Goal: Transaction & Acquisition: Purchase product/service

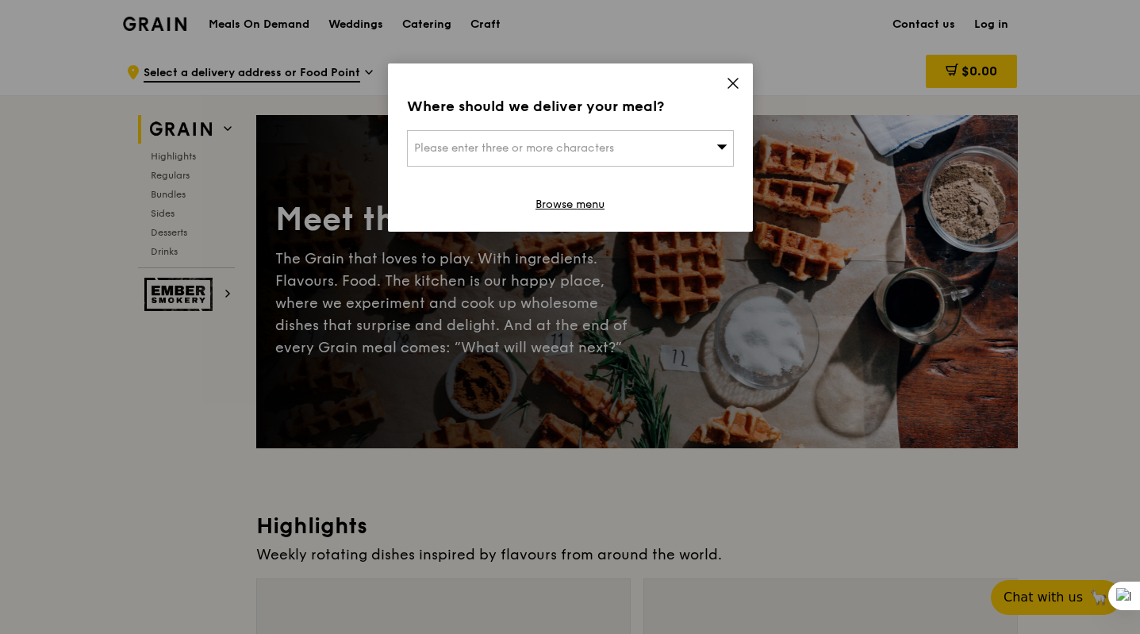
click at [650, 148] on div "Please enter three or more characters" at bounding box center [570, 148] width 327 height 36
click at [621, 146] on input "search" at bounding box center [570, 148] width 325 height 35
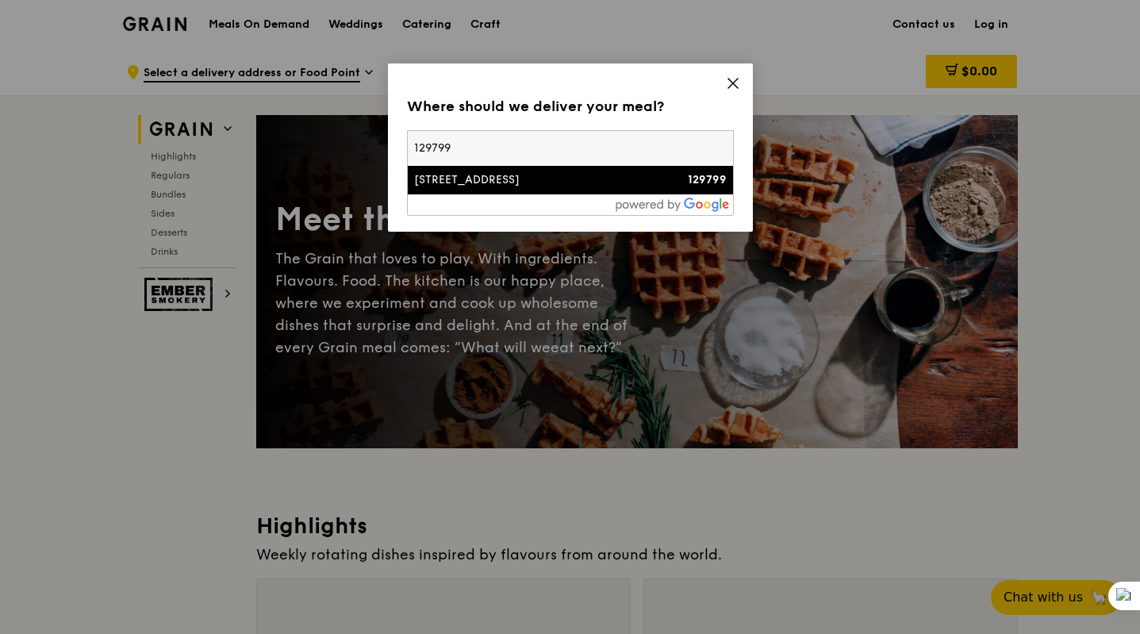
type input "129799"
click at [466, 182] on div "[STREET_ADDRESS]" at bounding box center [531, 180] width 235 height 16
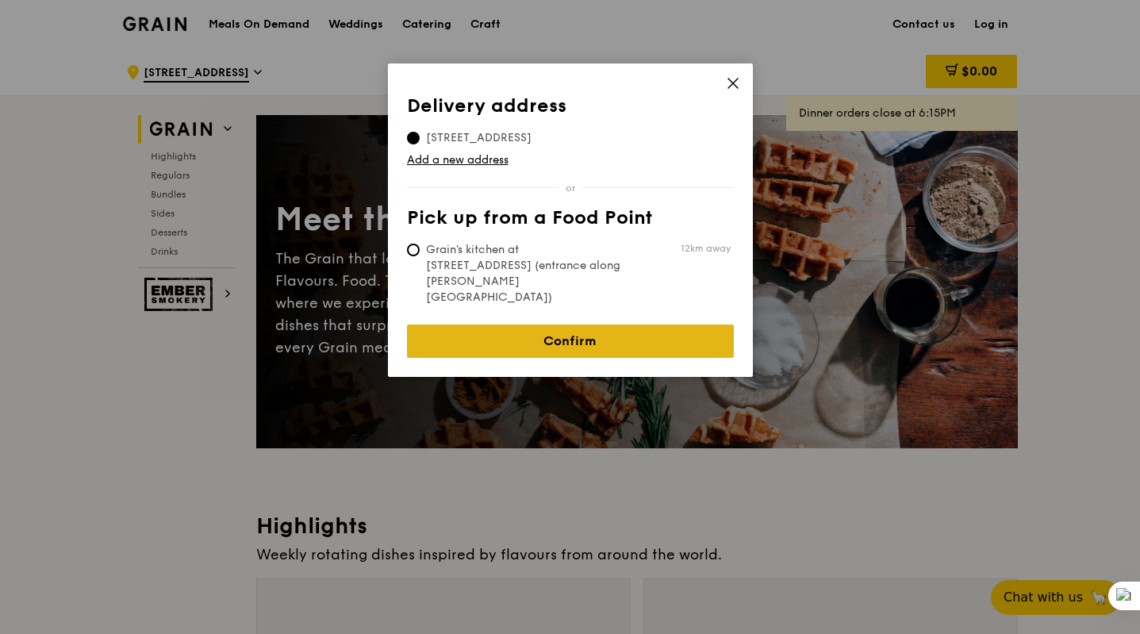
click at [540, 324] on link "Confirm" at bounding box center [570, 340] width 327 height 33
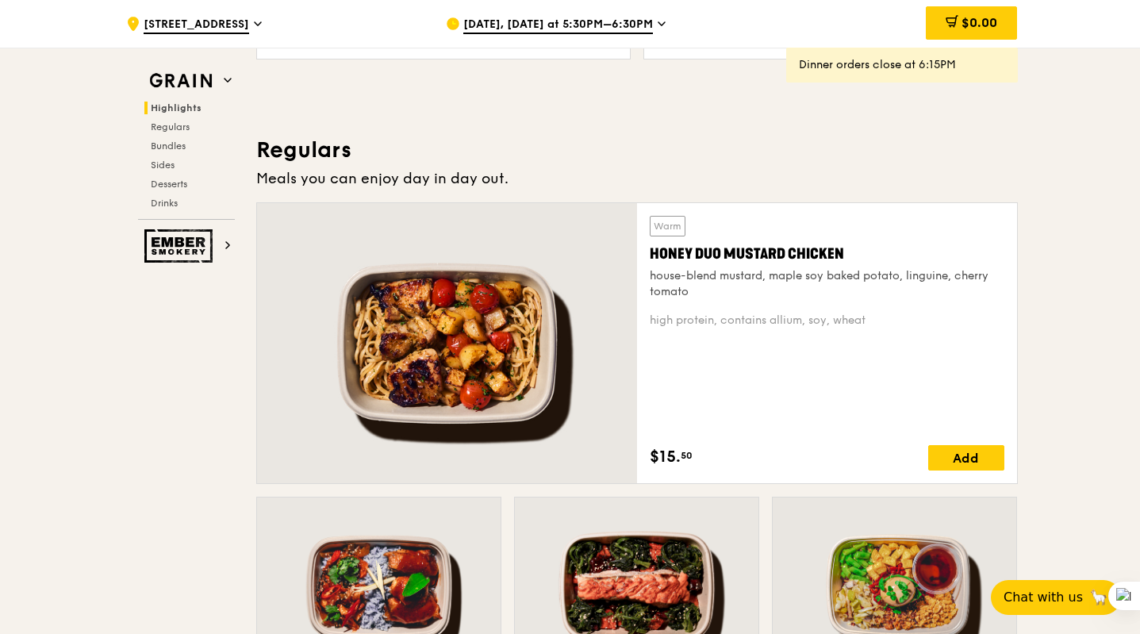
scroll to position [743, 0]
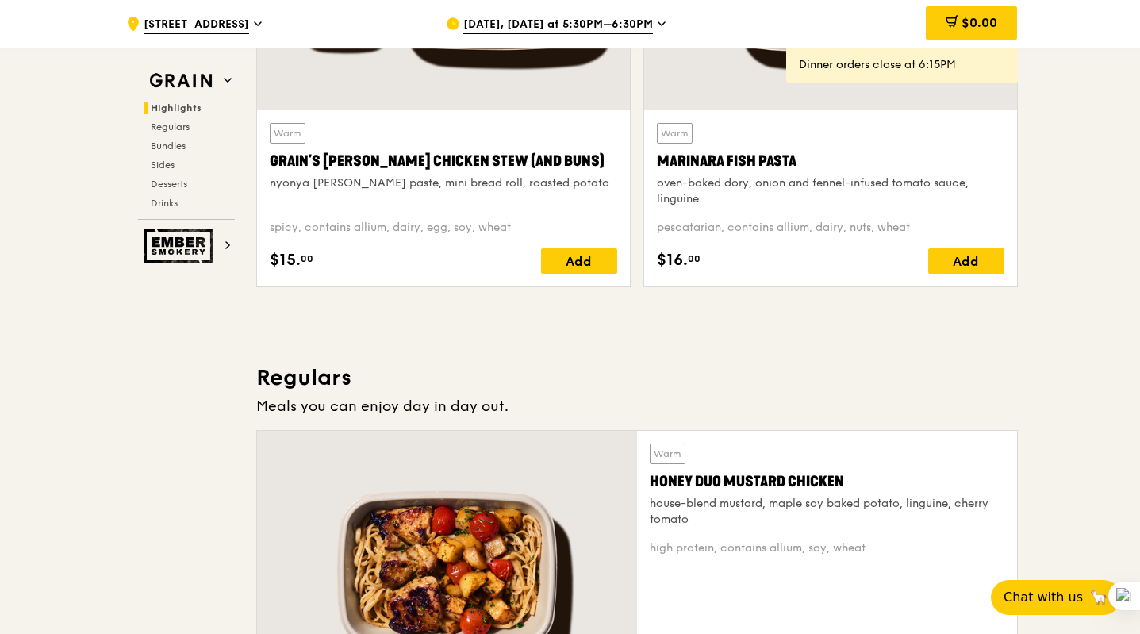
click at [589, 29] on span "Sep 9, Today at 5:30PM–6:30PM" at bounding box center [558, 25] width 190 height 17
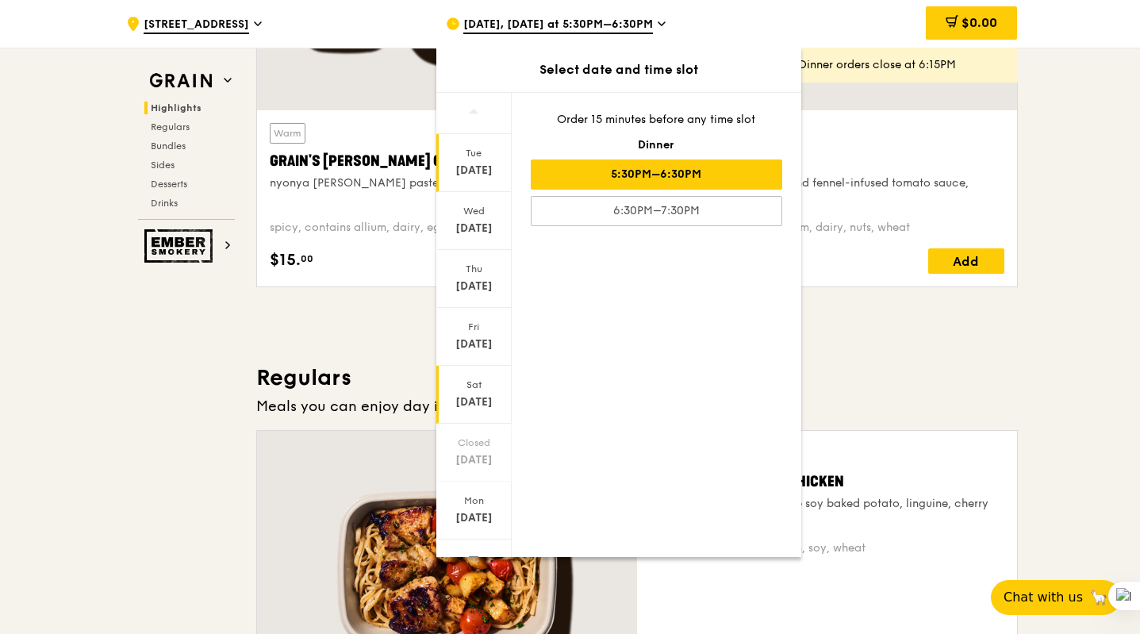
click at [470, 388] on div "Sat" at bounding box center [474, 384] width 71 height 13
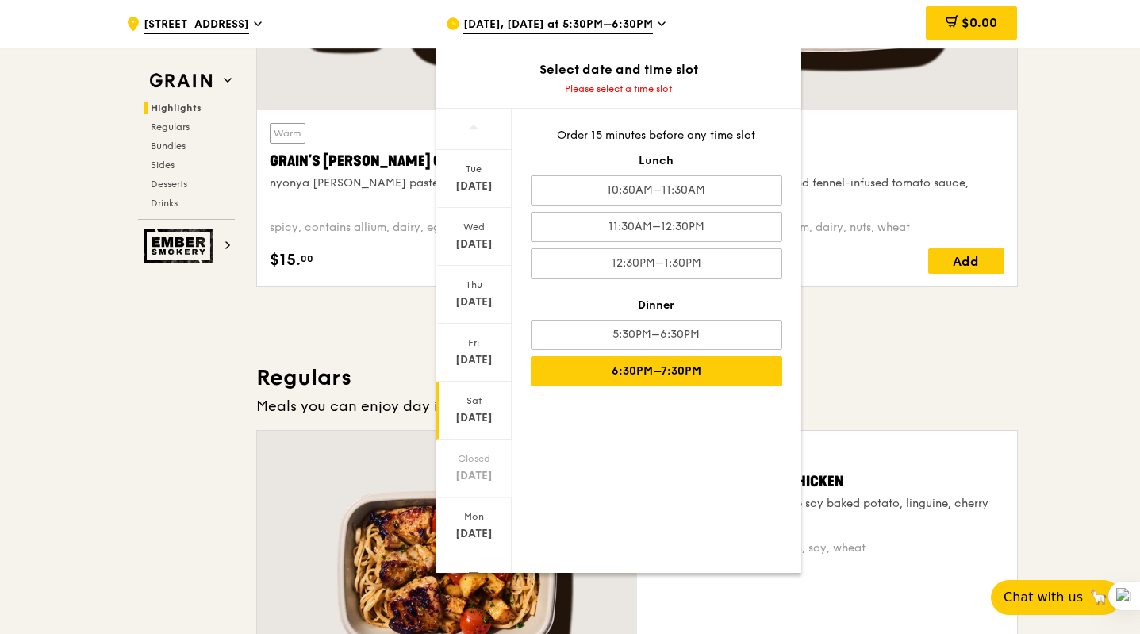
click at [648, 371] on div "6:30PM–7:30PM" at bounding box center [656, 371] width 251 height 30
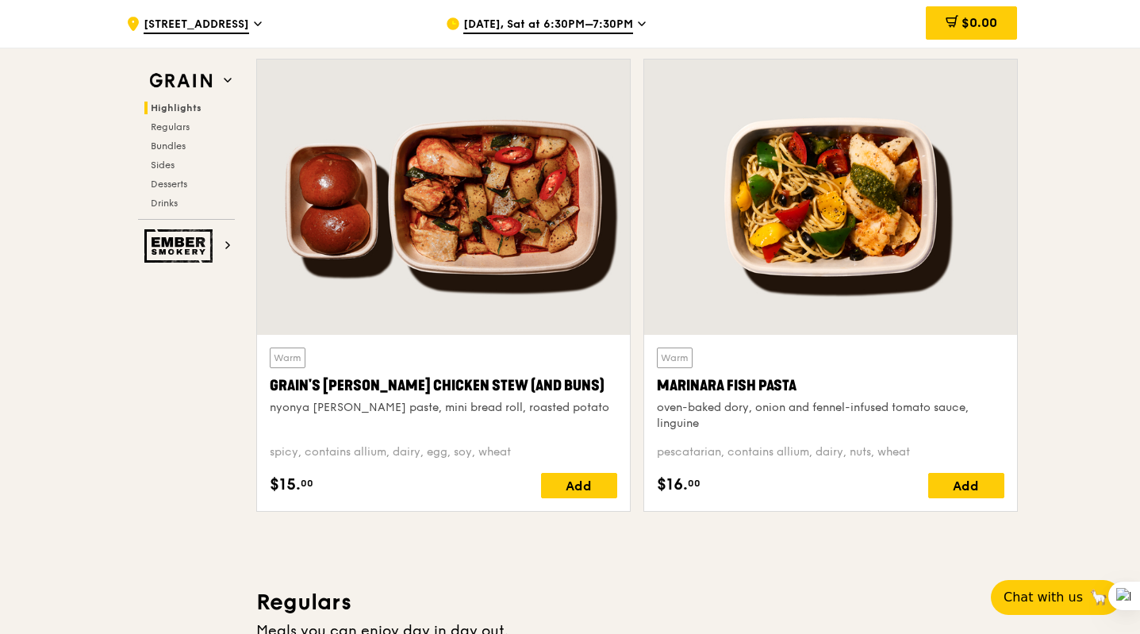
scroll to position [527, 0]
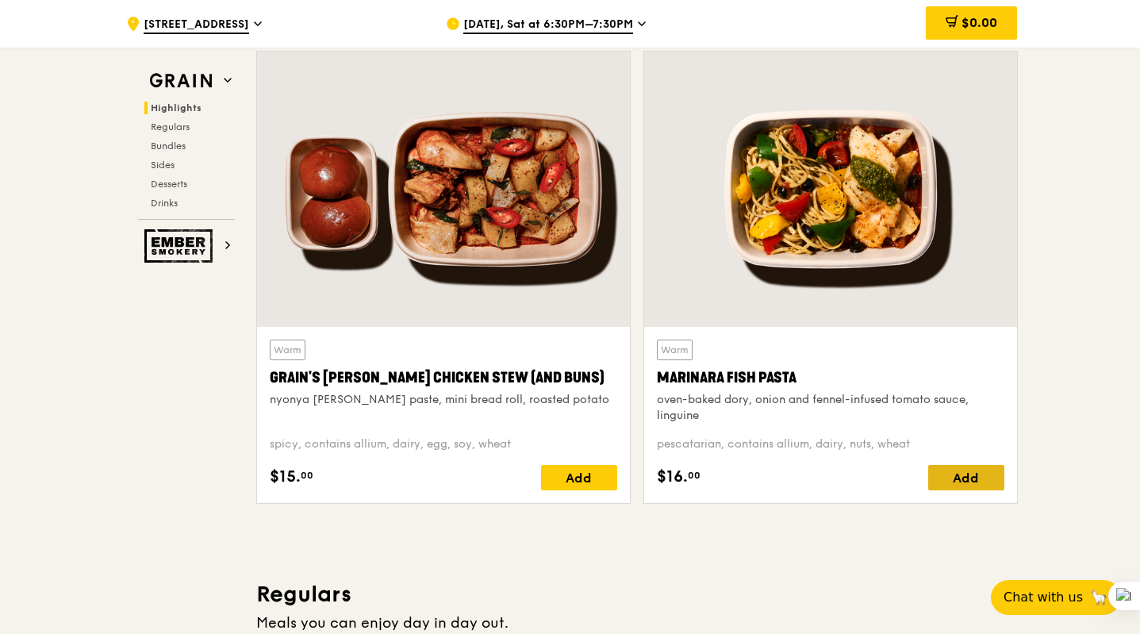
click at [951, 474] on div "Add" at bounding box center [966, 477] width 76 height 25
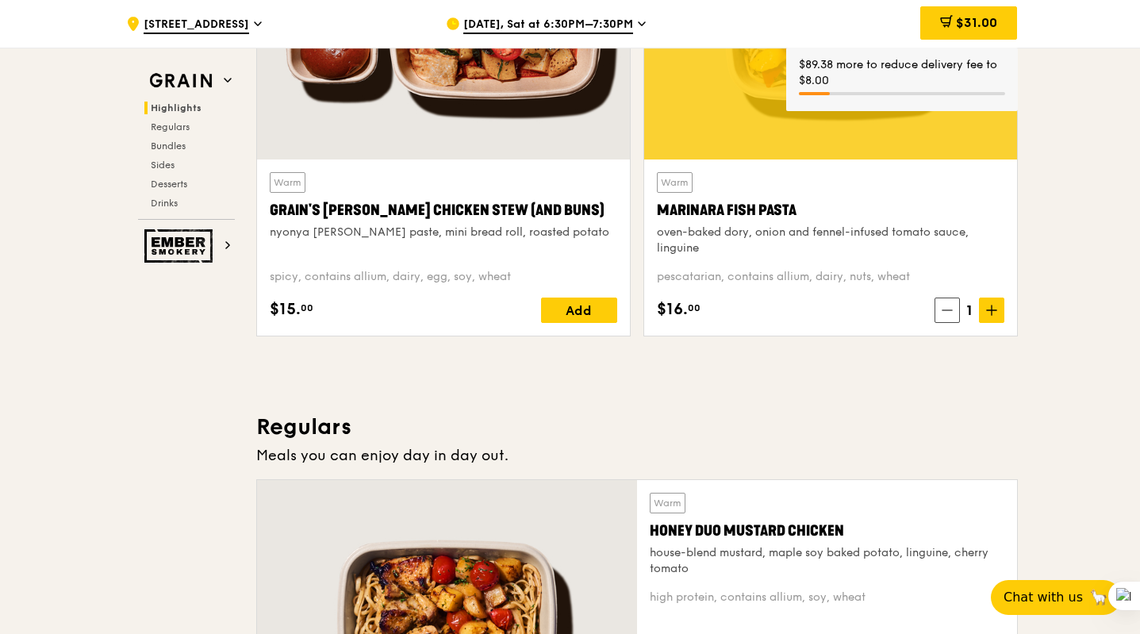
scroll to position [650, 0]
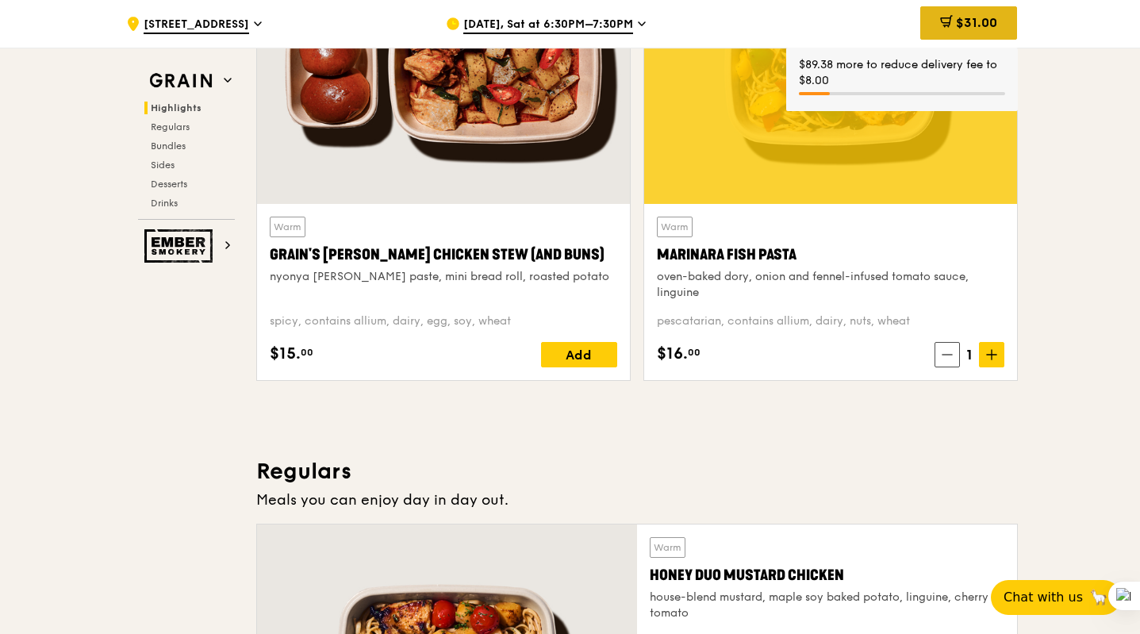
click at [963, 36] on div "$31.00" at bounding box center [968, 22] width 97 height 33
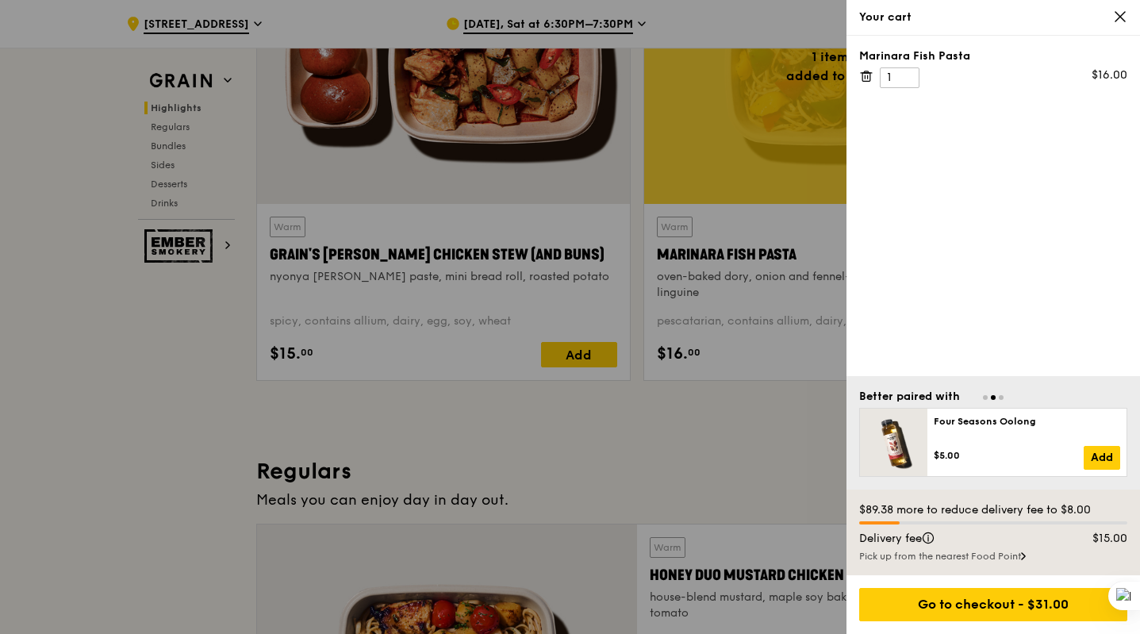
click at [761, 454] on div at bounding box center [570, 317] width 1140 height 634
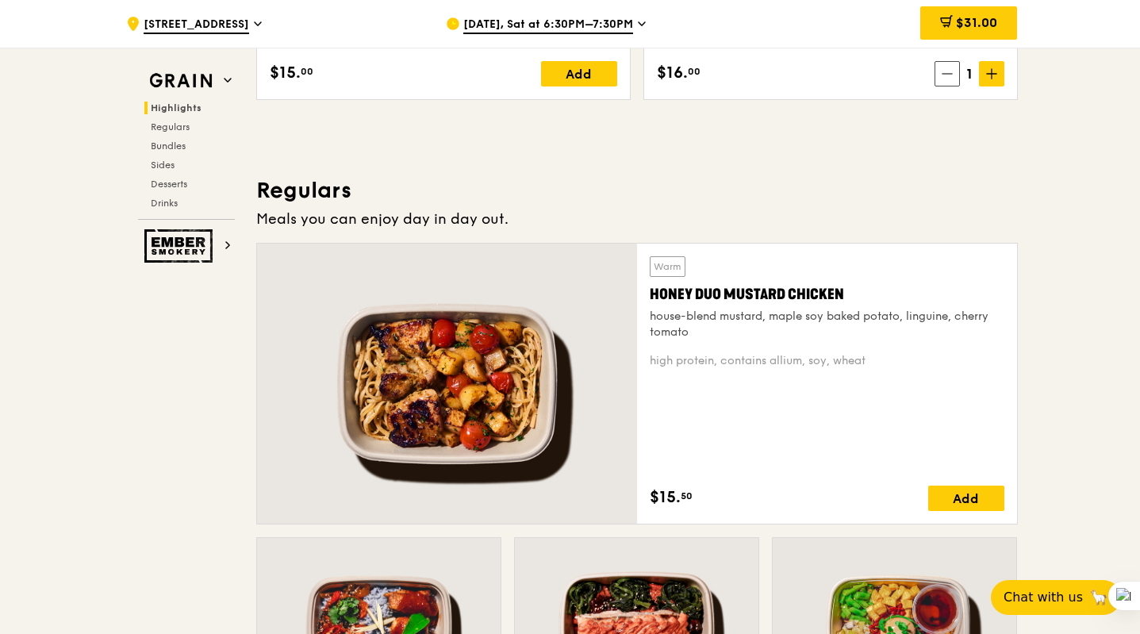
scroll to position [933, 0]
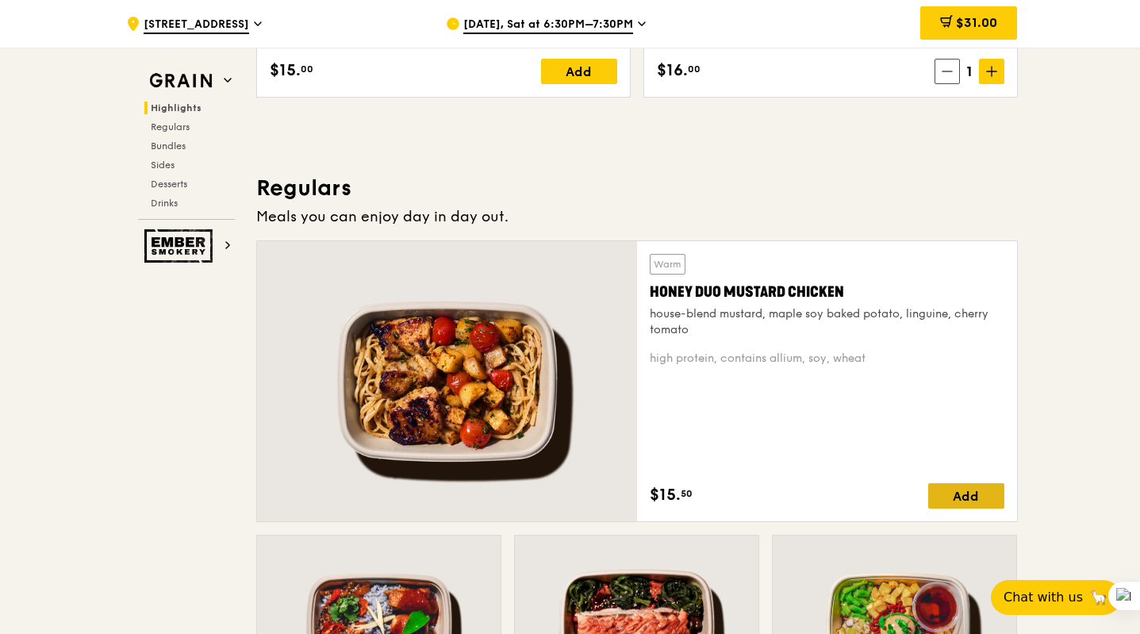
click at [968, 495] on div "Add" at bounding box center [966, 495] width 76 height 25
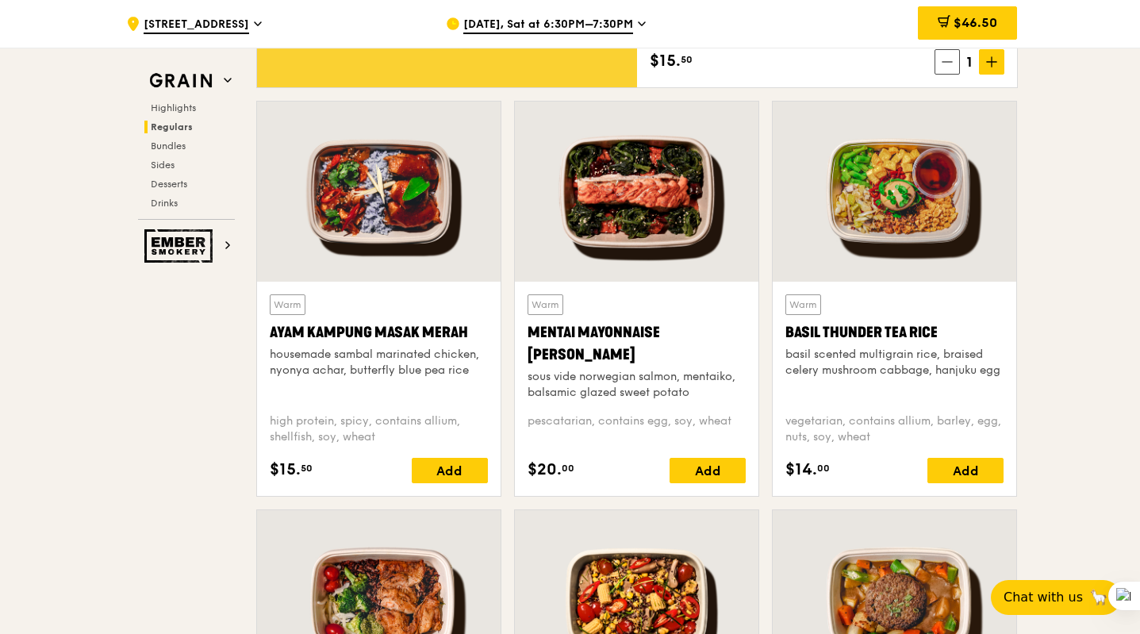
scroll to position [1371, 0]
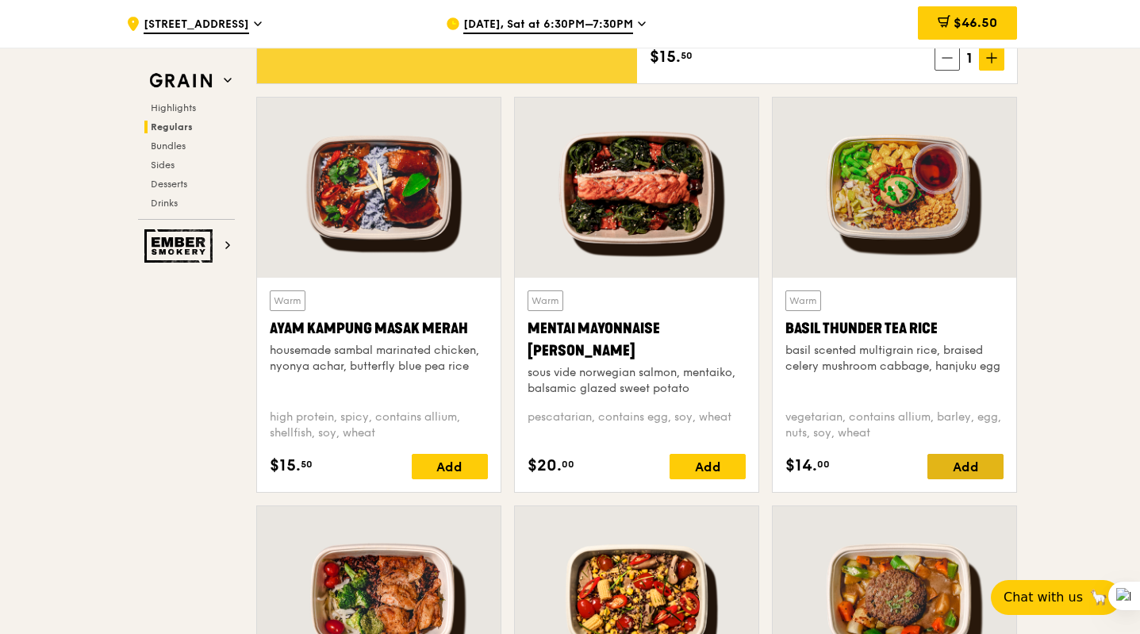
click at [968, 465] on div "Add" at bounding box center [965, 466] width 76 height 25
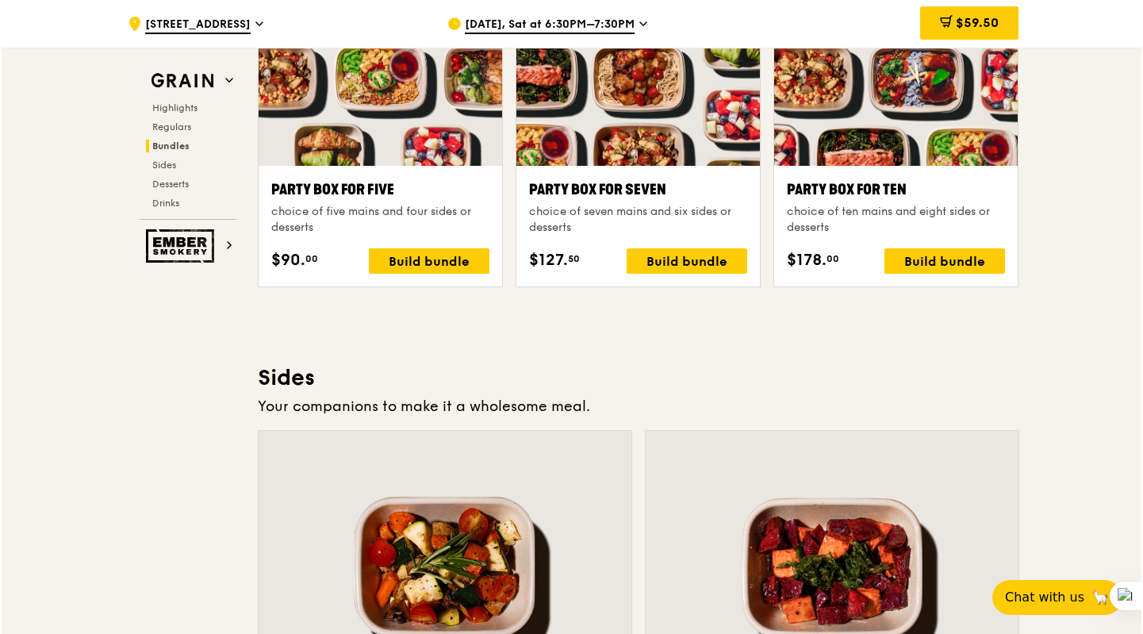
scroll to position [3233, 0]
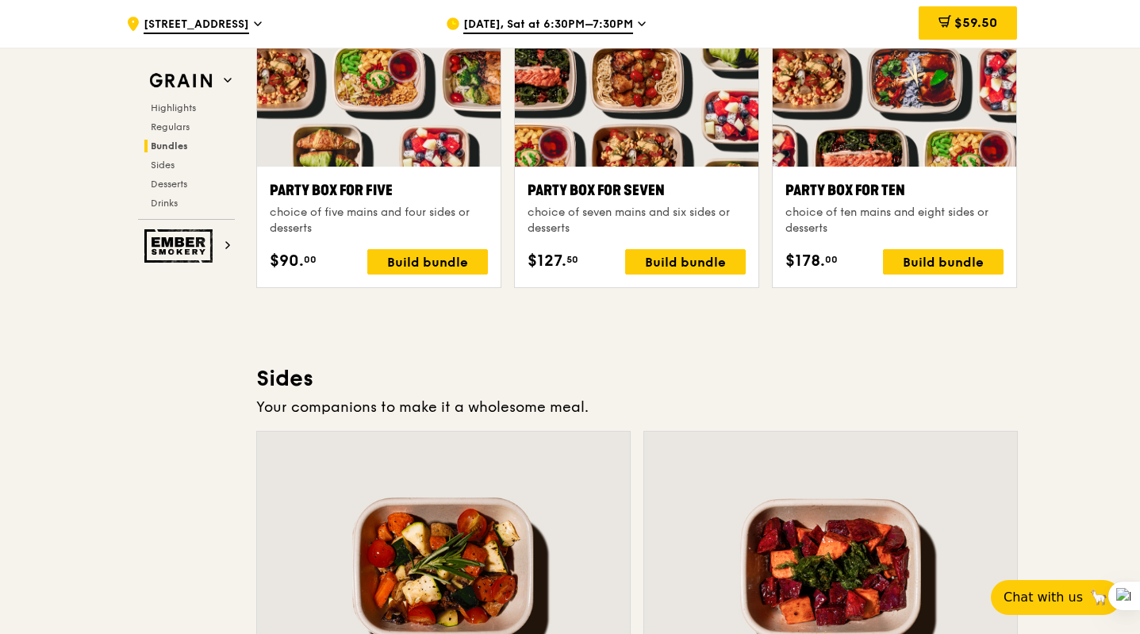
click at [355, 191] on div "Party Box for Five" at bounding box center [379, 190] width 218 height 22
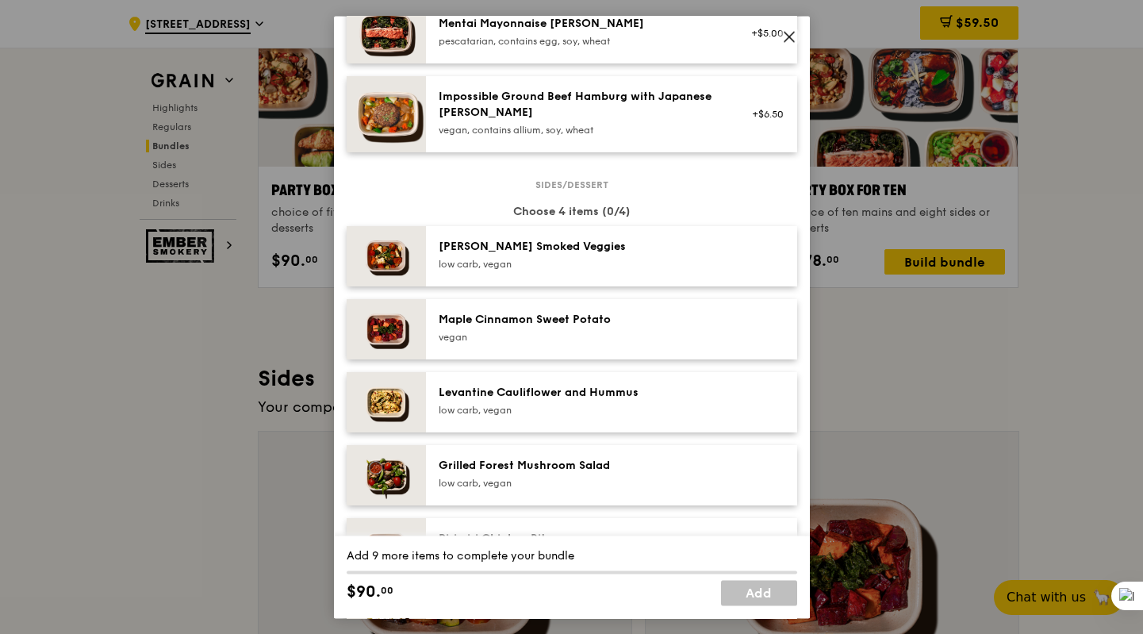
scroll to position [419, 0]
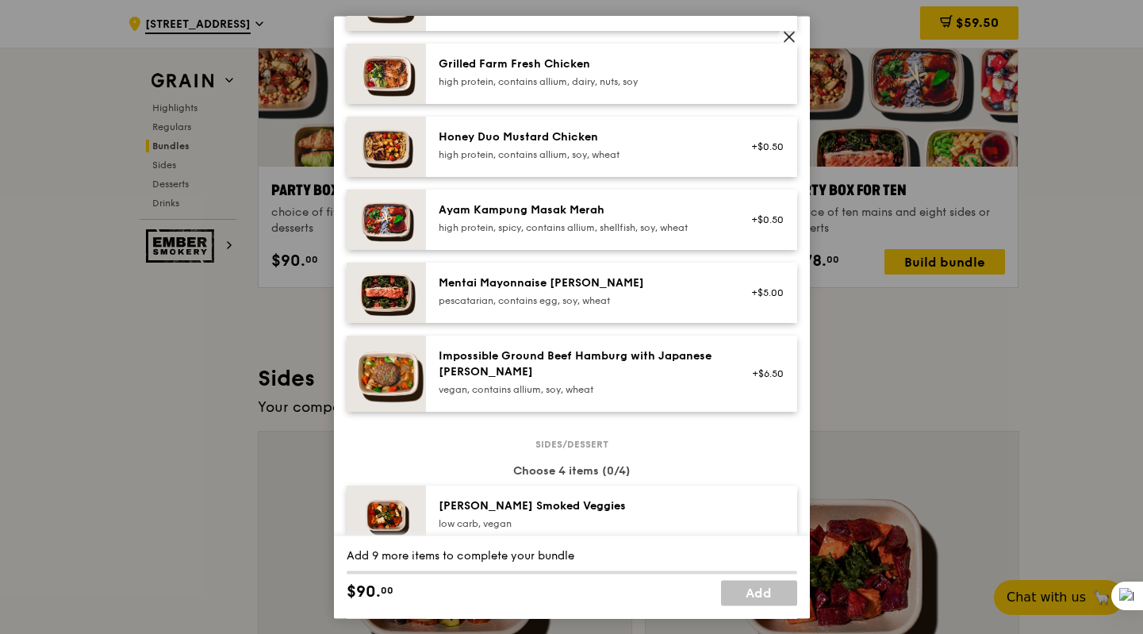
click at [789, 33] on icon at bounding box center [789, 36] width 14 height 14
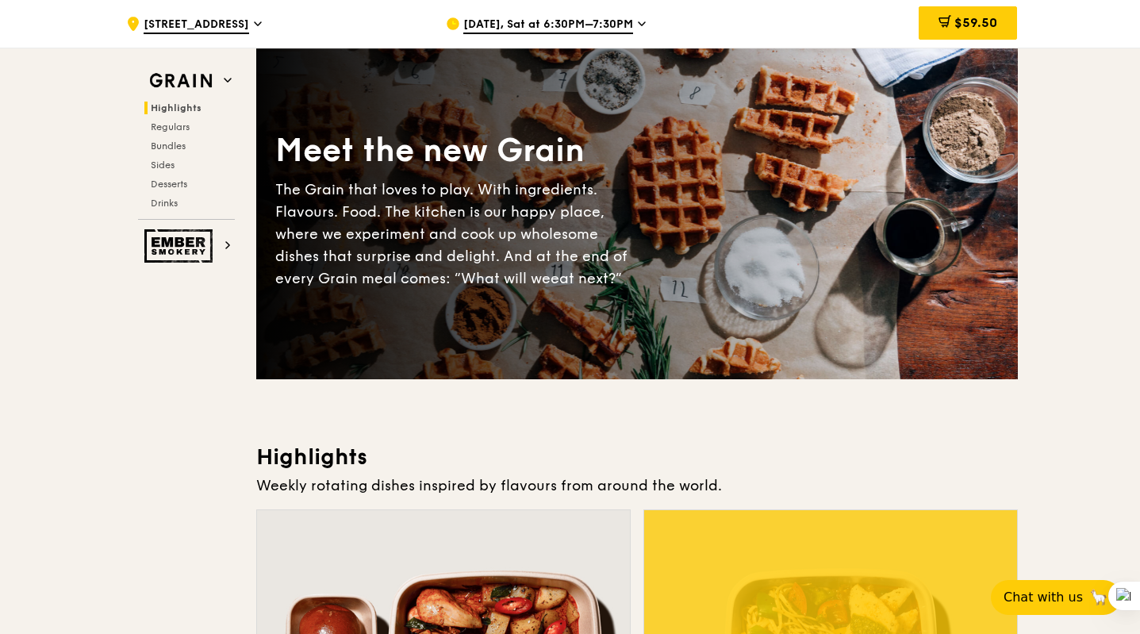
scroll to position [0, 0]
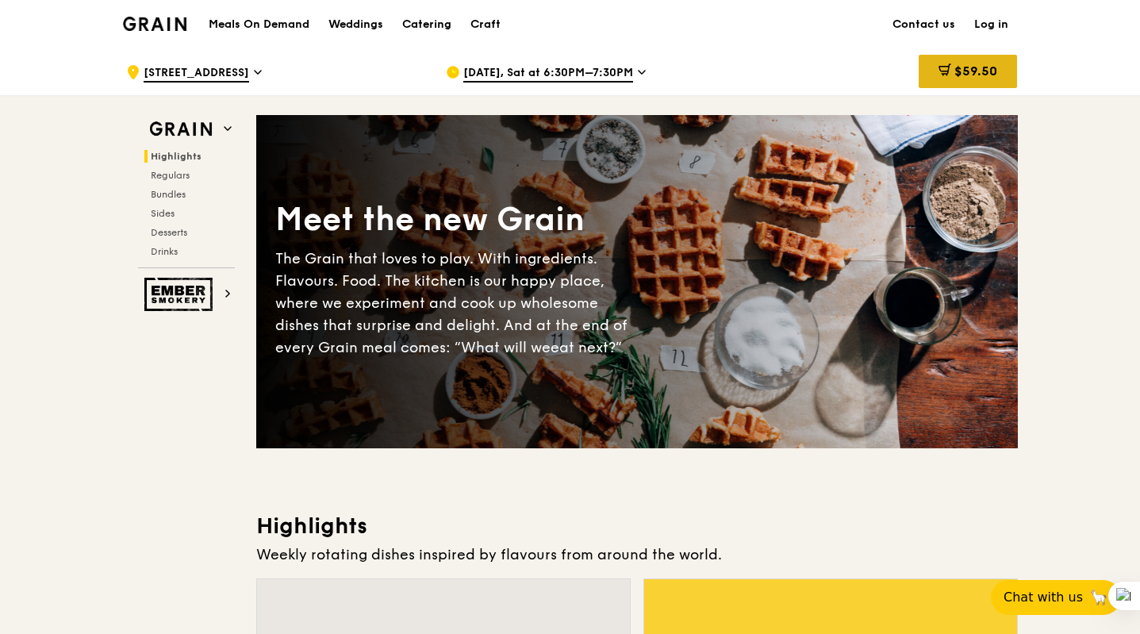
click at [955, 63] on div "$59.50" at bounding box center [968, 71] width 98 height 33
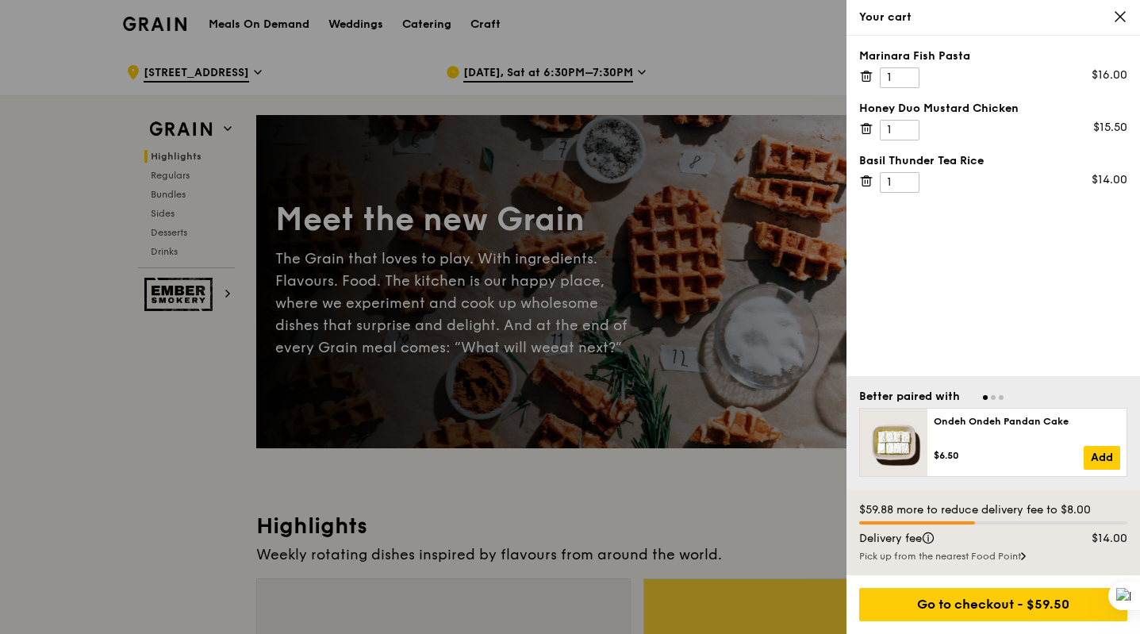
click at [667, 216] on div at bounding box center [570, 317] width 1140 height 634
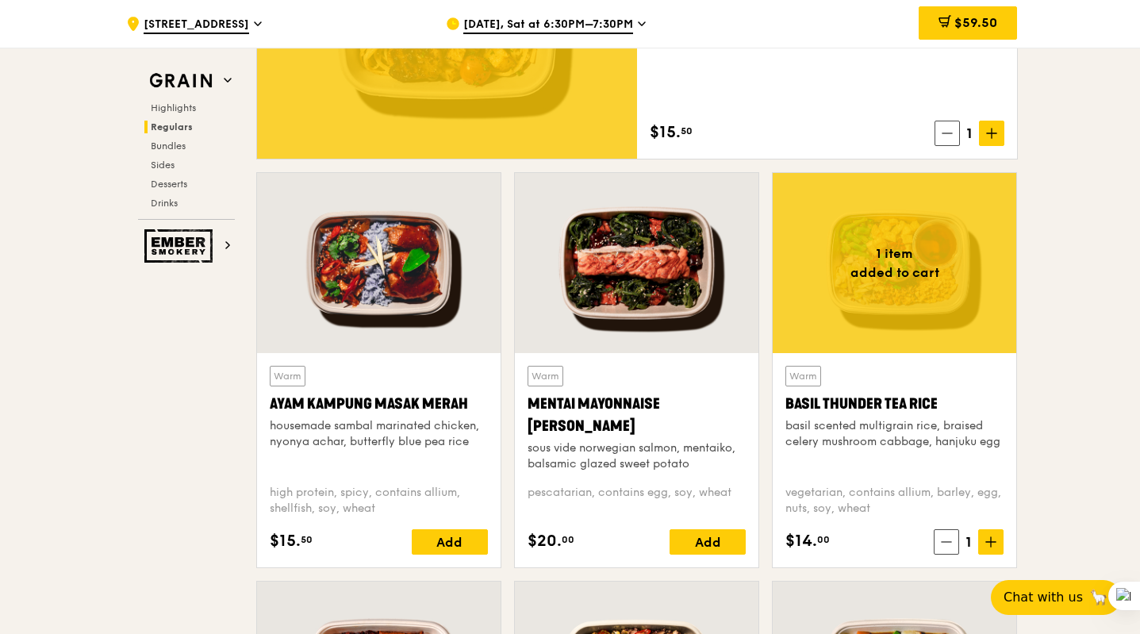
scroll to position [1310, 0]
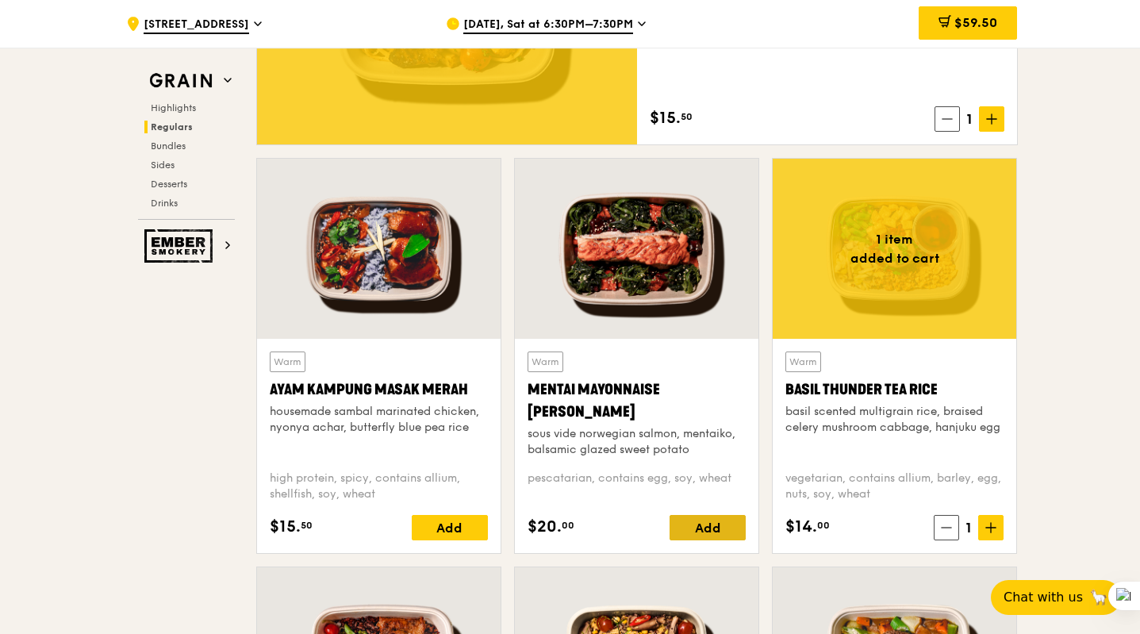
click at [707, 532] on div "Add" at bounding box center [707, 527] width 76 height 25
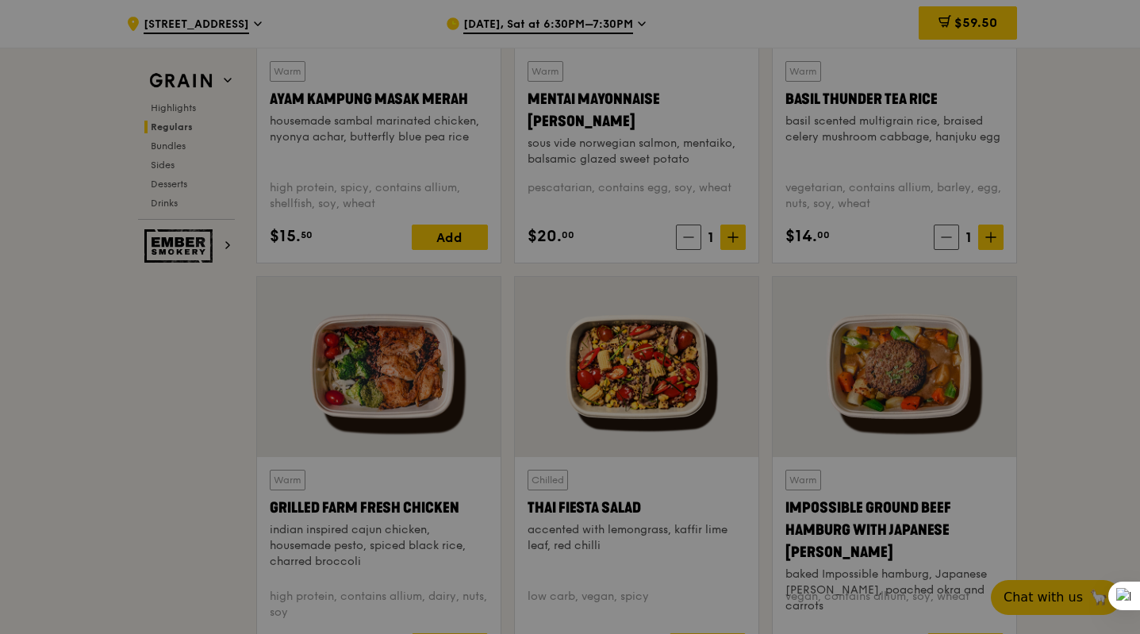
scroll to position [1614, 0]
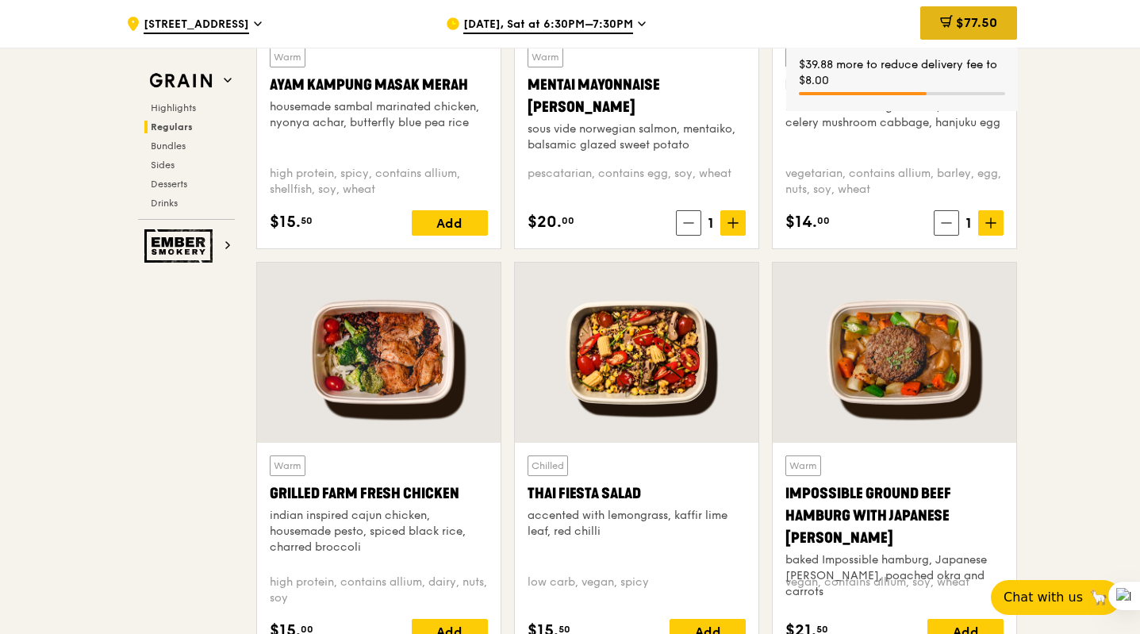
click at [971, 13] on div "$77.50" at bounding box center [968, 22] width 97 height 33
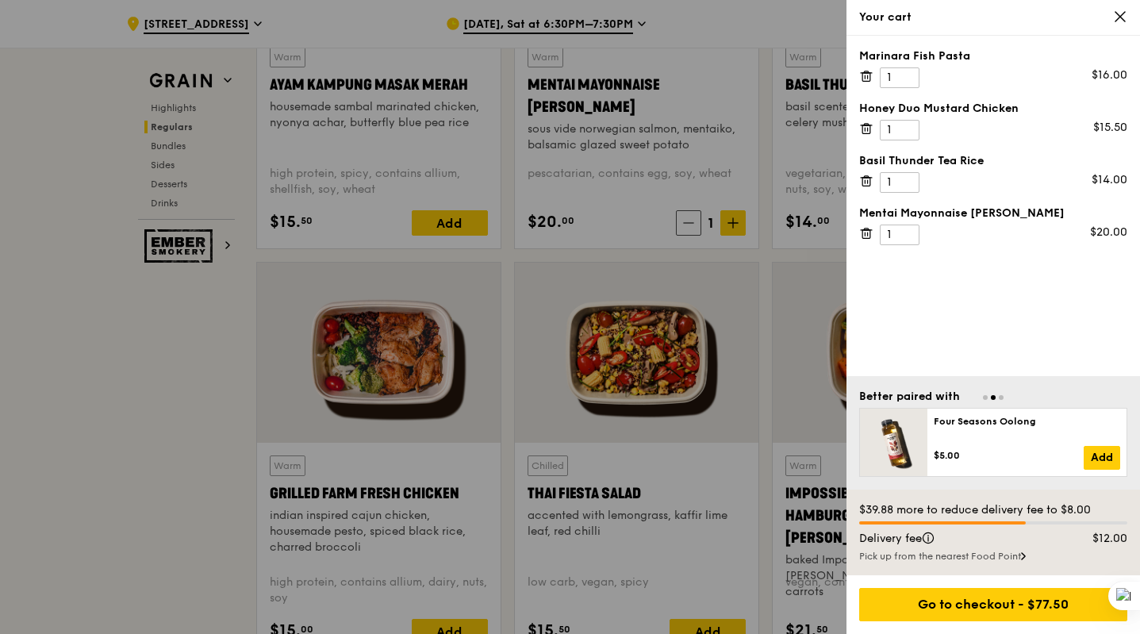
click at [645, 404] on div at bounding box center [570, 317] width 1140 height 634
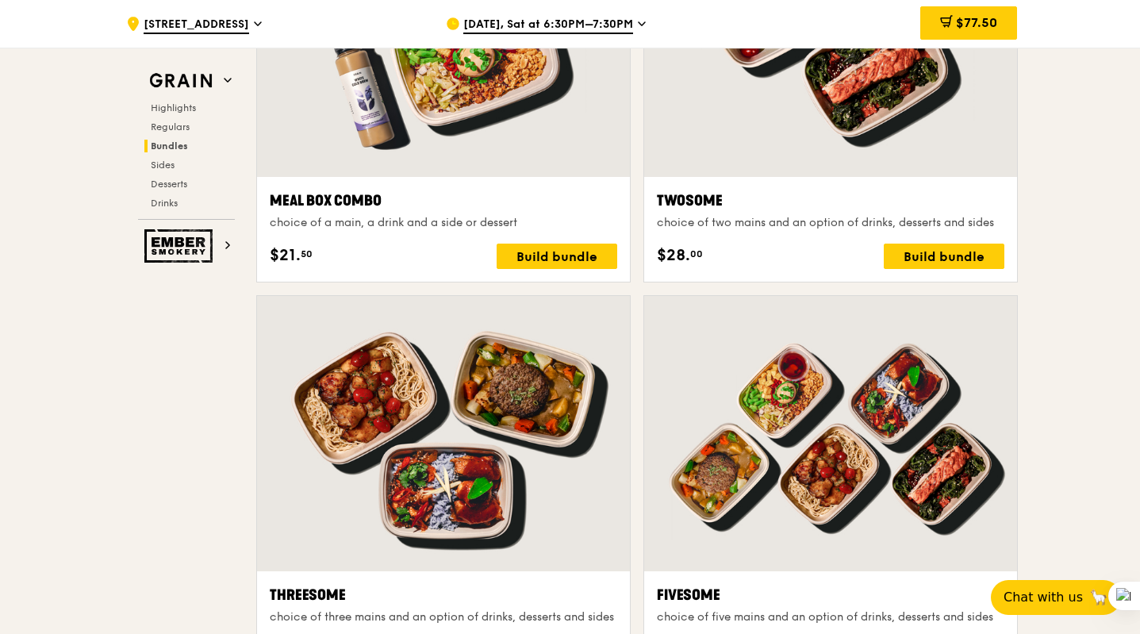
scroll to position [2683, 0]
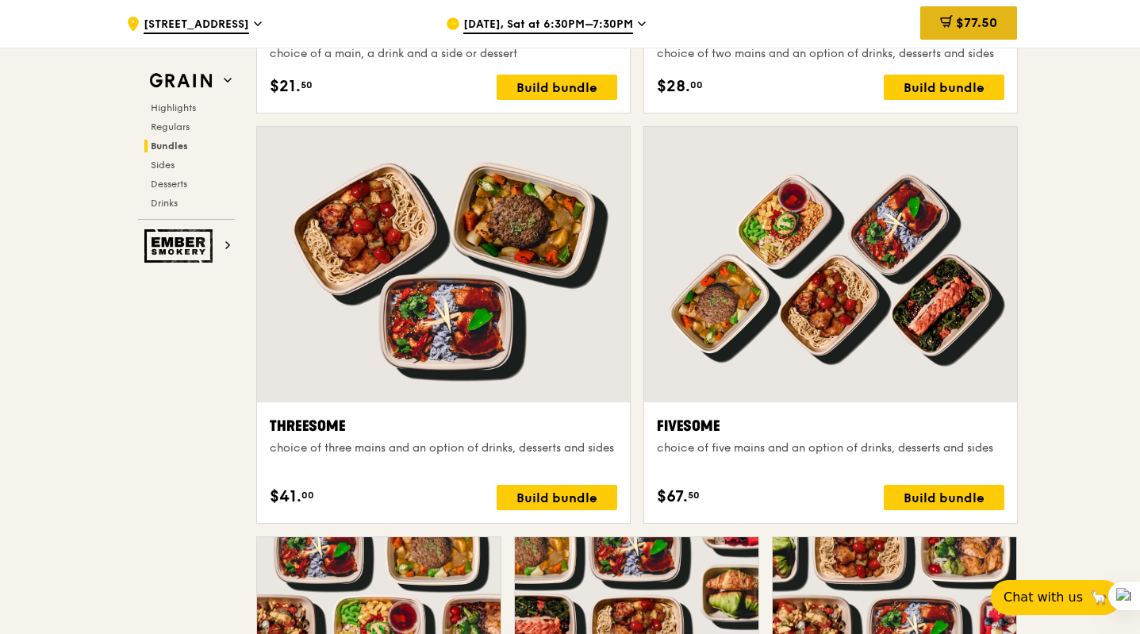
click at [976, 19] on span "$77.50" at bounding box center [976, 22] width 41 height 15
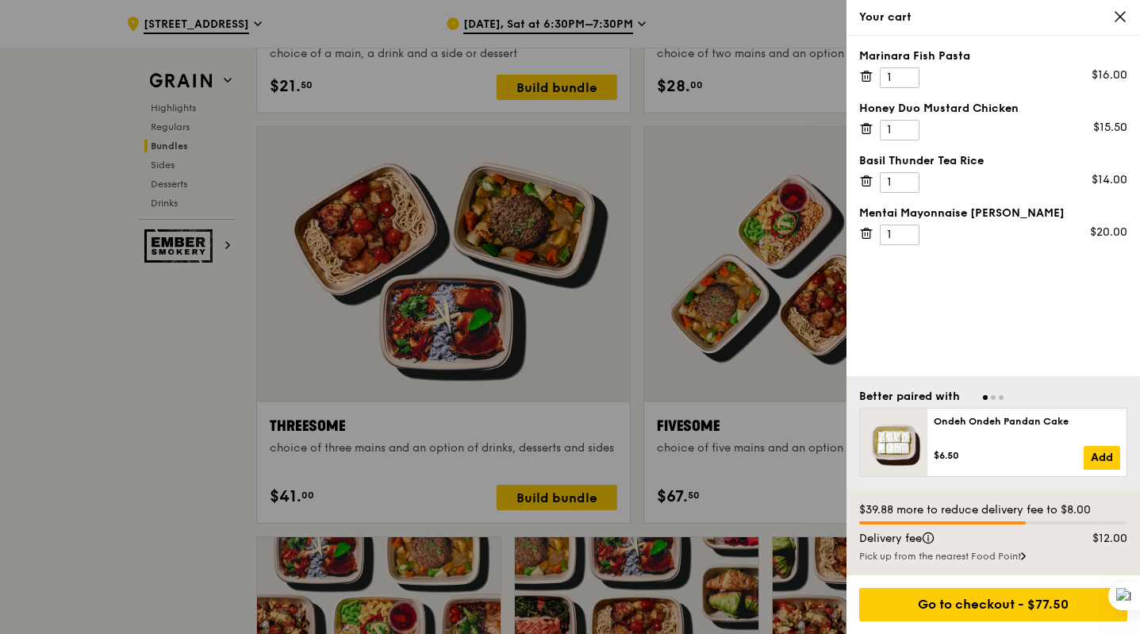
scroll to position [2682, 0]
click at [869, 76] on icon at bounding box center [866, 76] width 14 height 14
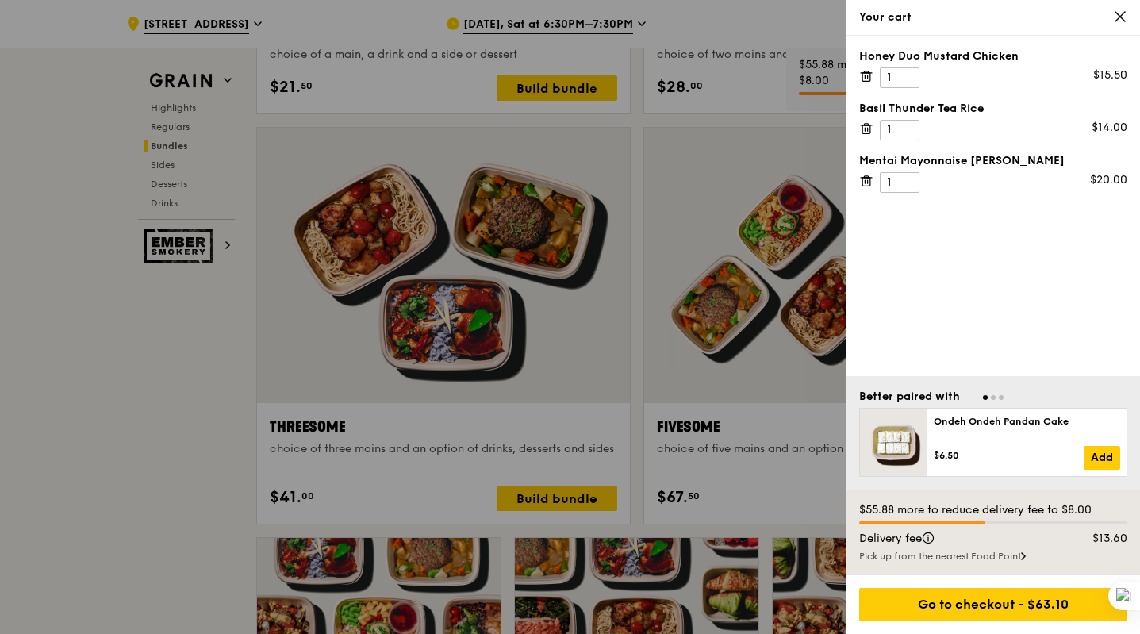
click at [866, 79] on icon at bounding box center [866, 76] width 14 height 14
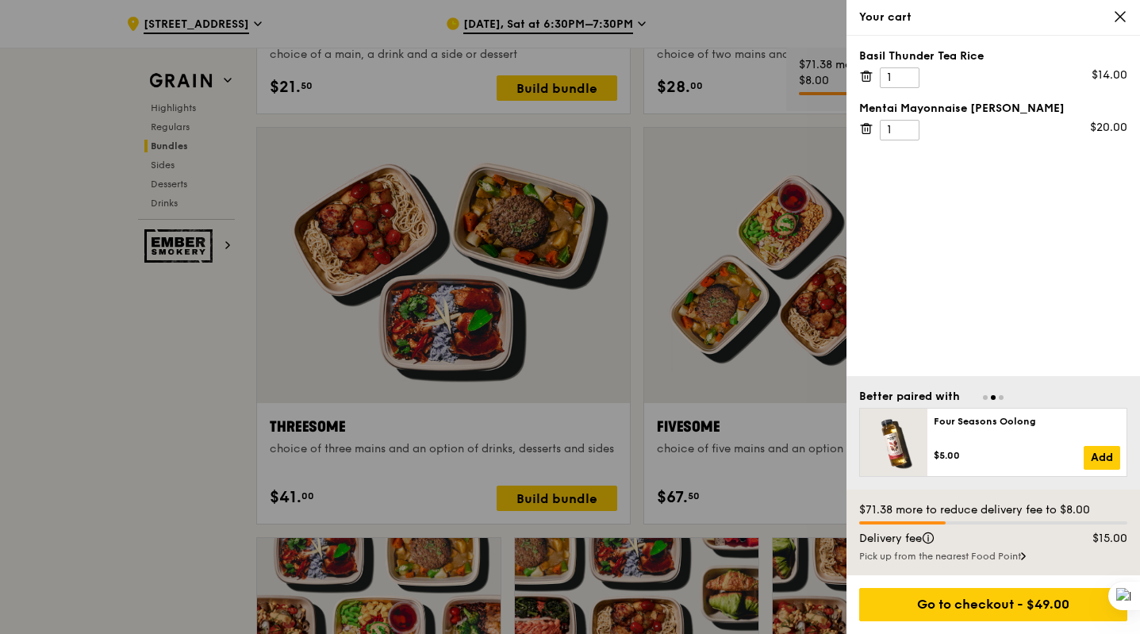
click at [866, 79] on icon at bounding box center [866, 76] width 14 height 14
click at [866, 78] on icon at bounding box center [866, 76] width 14 height 14
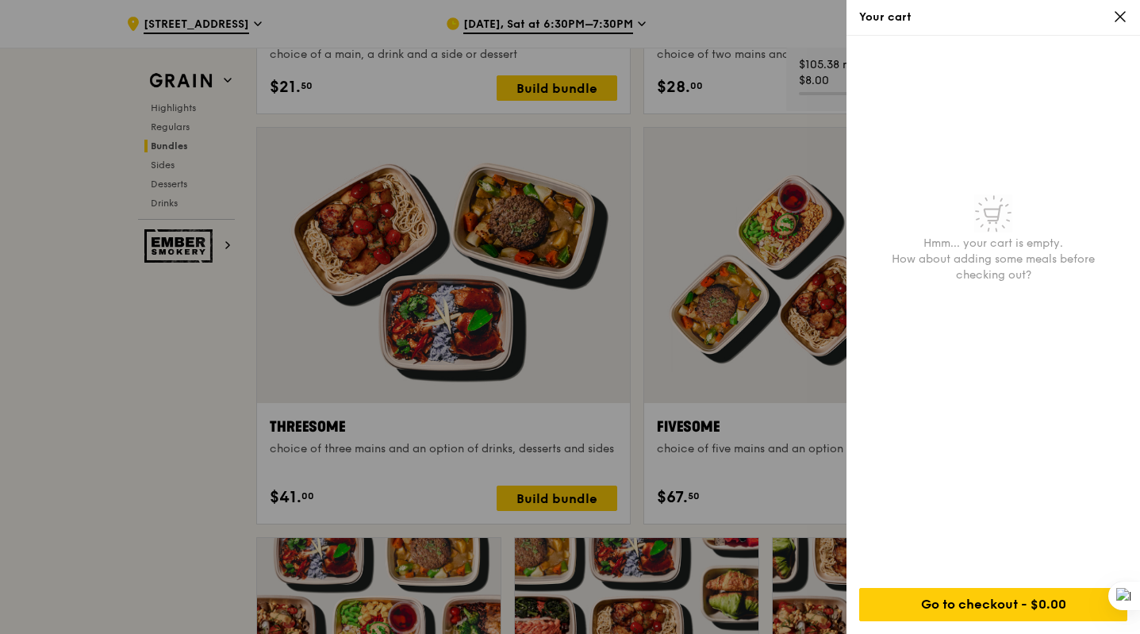
click at [757, 351] on div at bounding box center [570, 317] width 1140 height 634
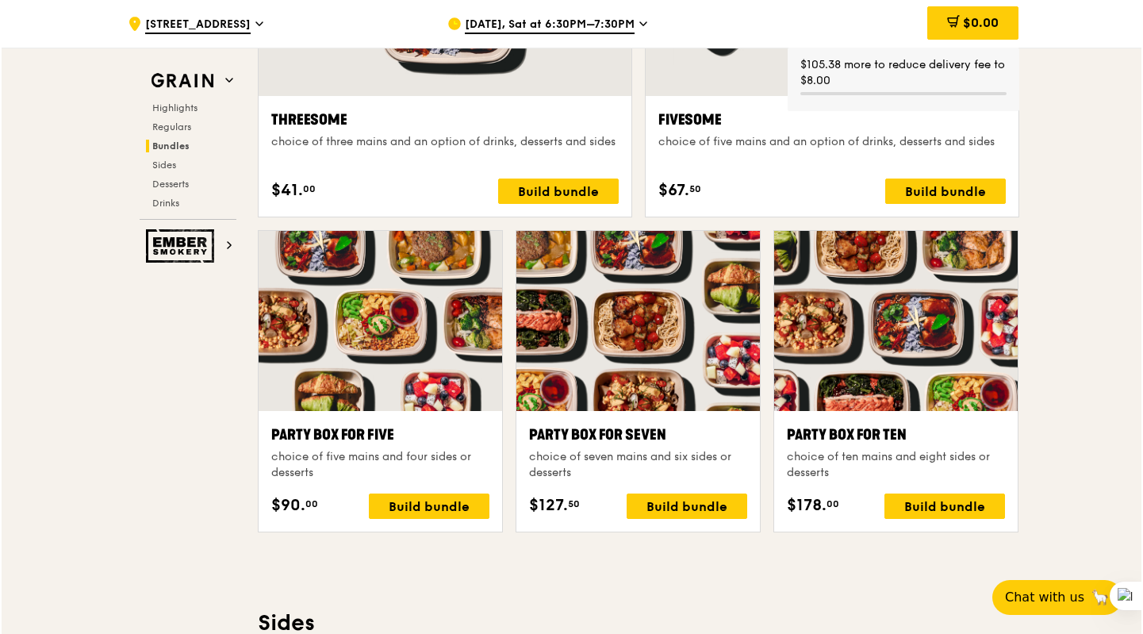
scroll to position [2985, 0]
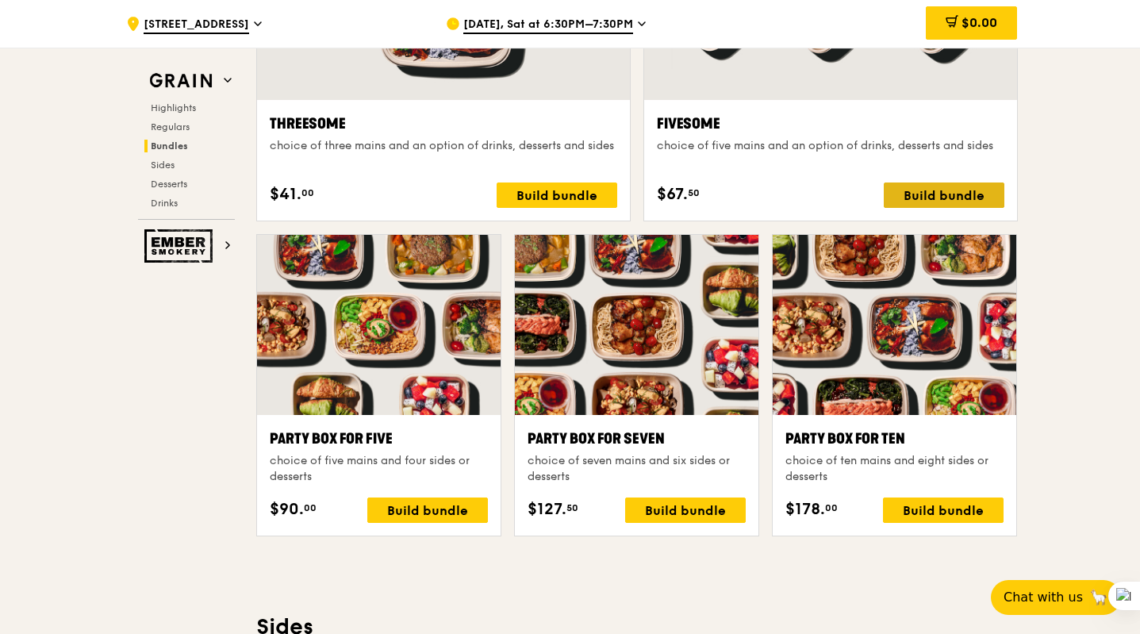
click at [970, 200] on div "Build bundle" at bounding box center [944, 194] width 121 height 25
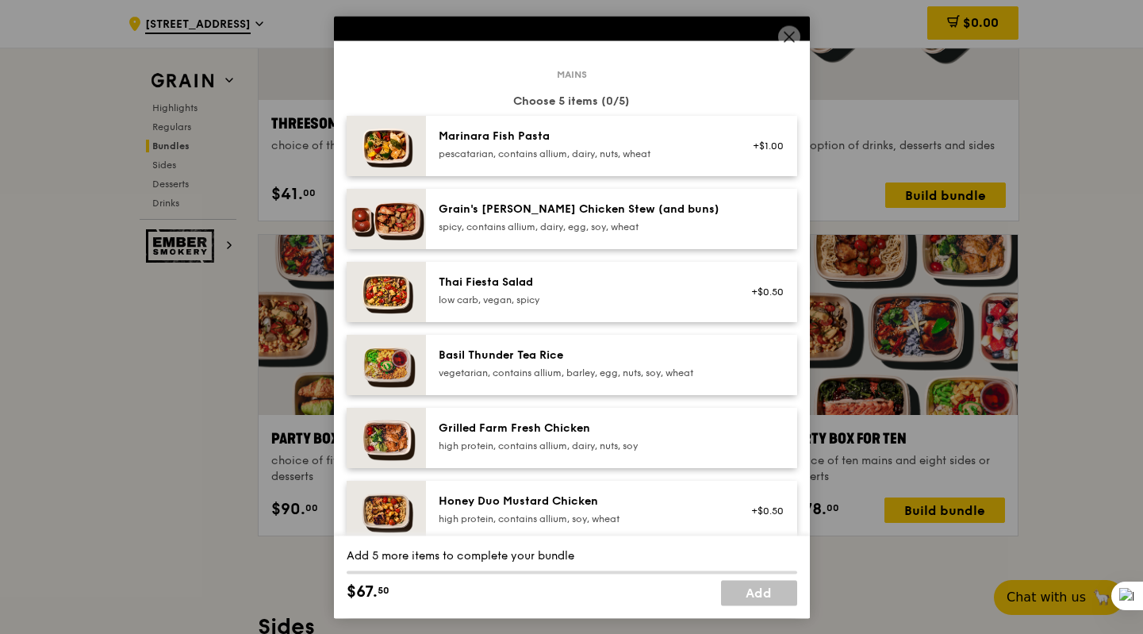
scroll to position [56, 0]
click at [558, 355] on div "Basil Thunder Tea Rice" at bounding box center [581, 355] width 285 height 16
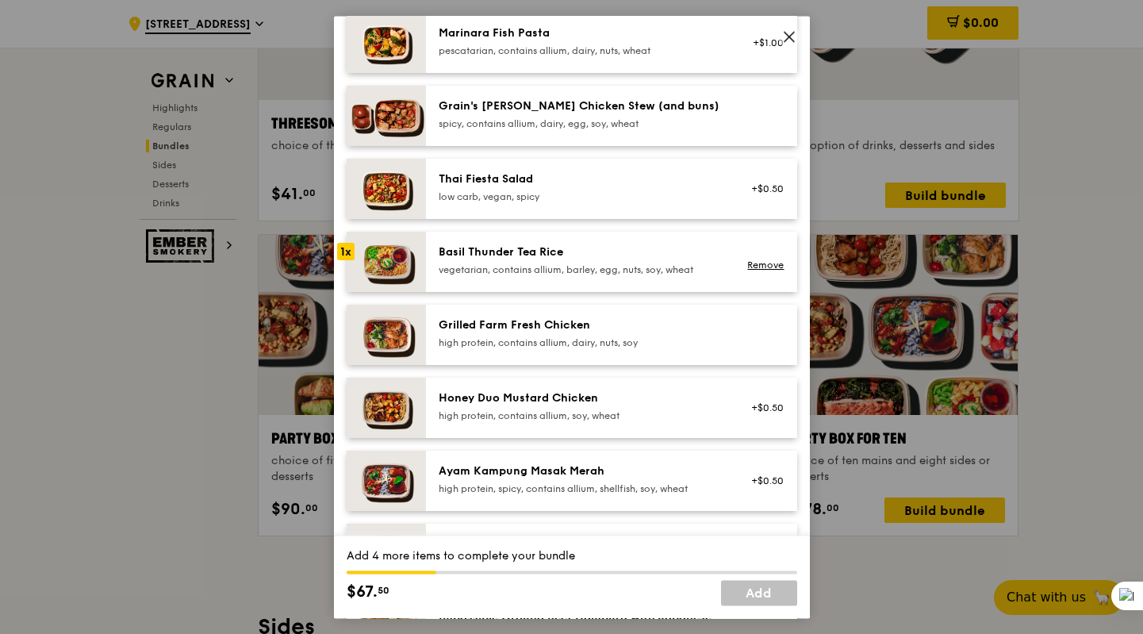
scroll to position [160, 0]
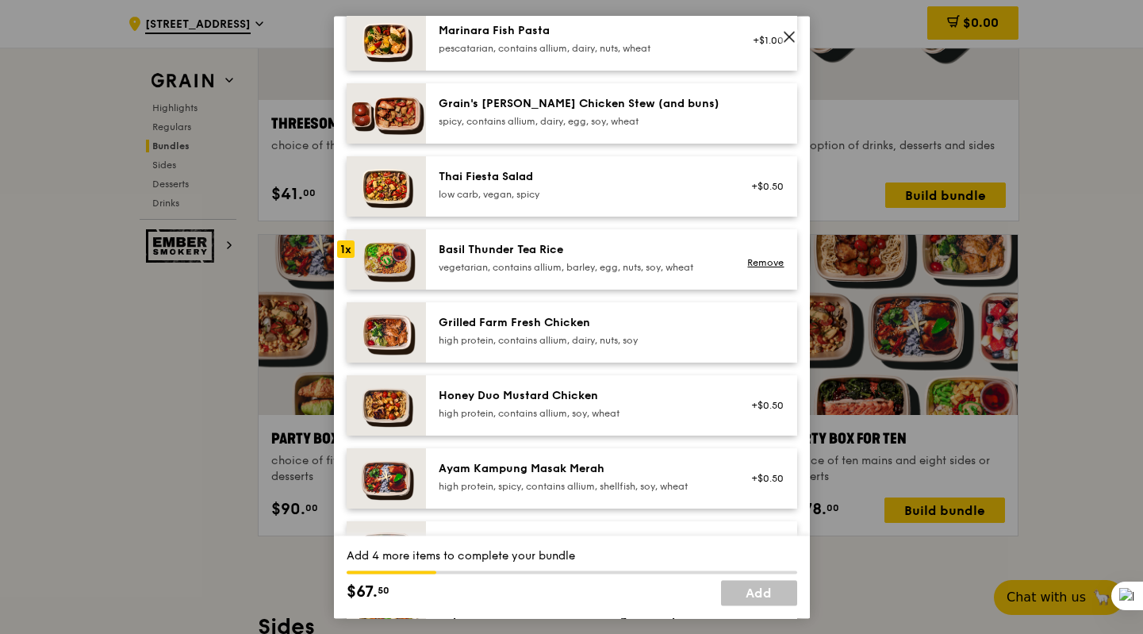
click at [587, 394] on div "Honey Duo Mustard Chicken" at bounding box center [581, 396] width 285 height 16
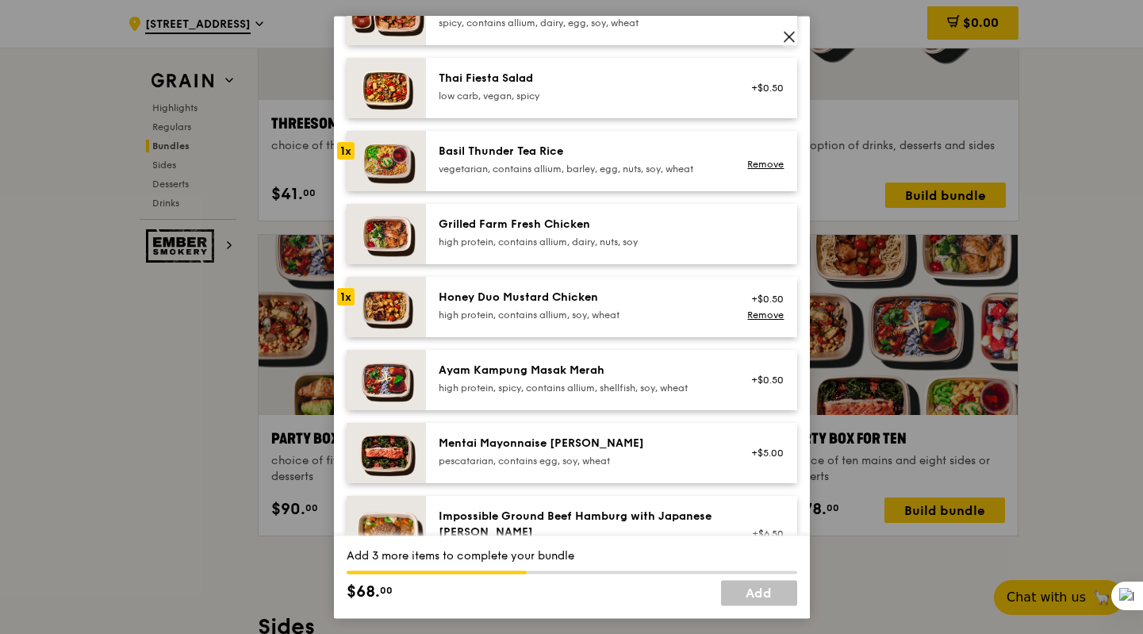
scroll to position [276, 0]
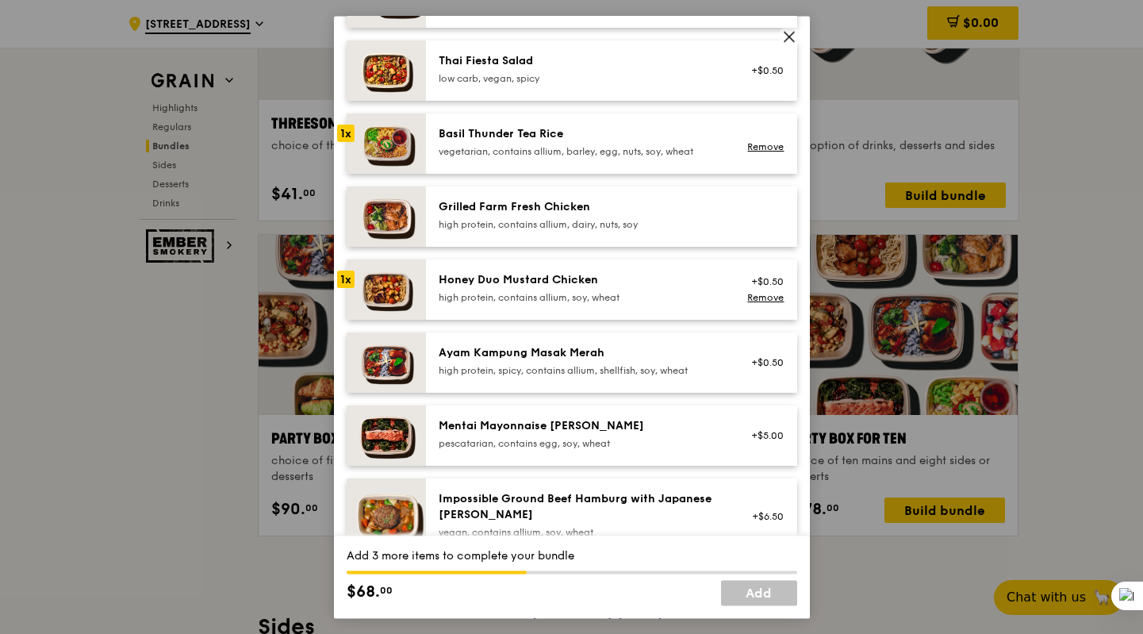
click at [595, 430] on div "Mentai Mayonnaise [PERSON_NAME]" at bounding box center [581, 426] width 285 height 16
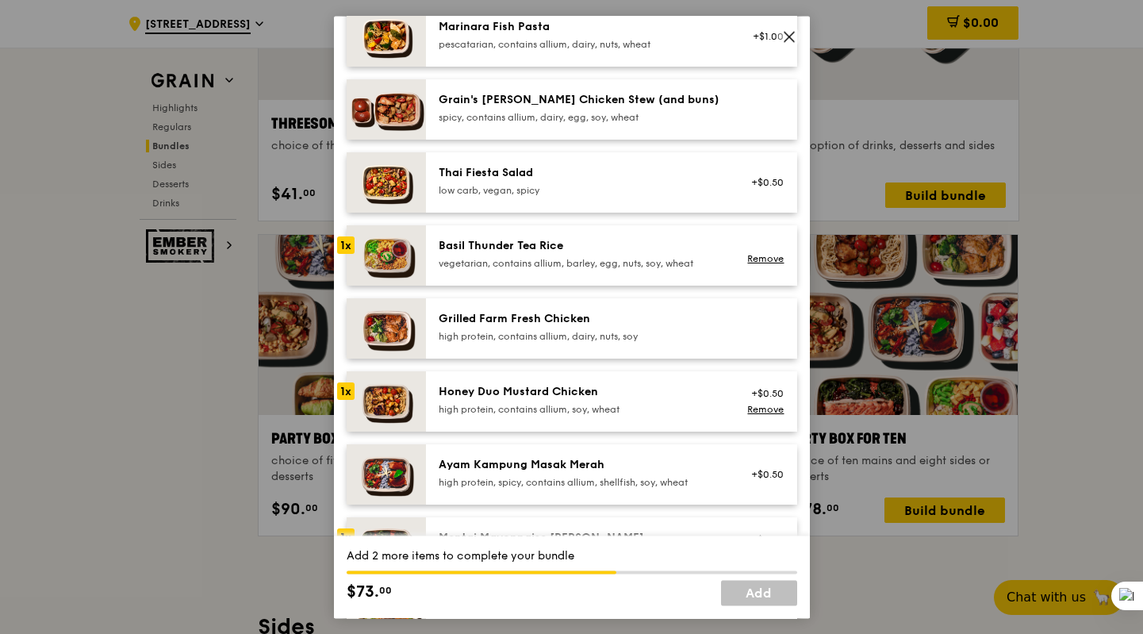
scroll to position [32, 0]
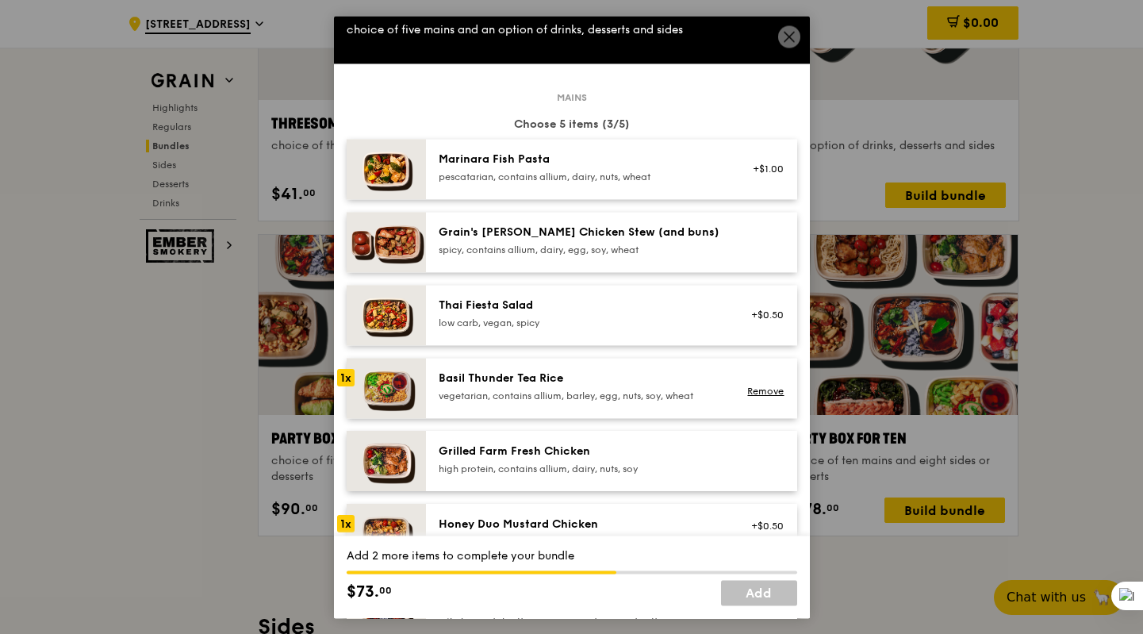
click at [579, 182] on div "pescatarian, contains allium, dairy, nuts, wheat" at bounding box center [581, 177] width 285 height 13
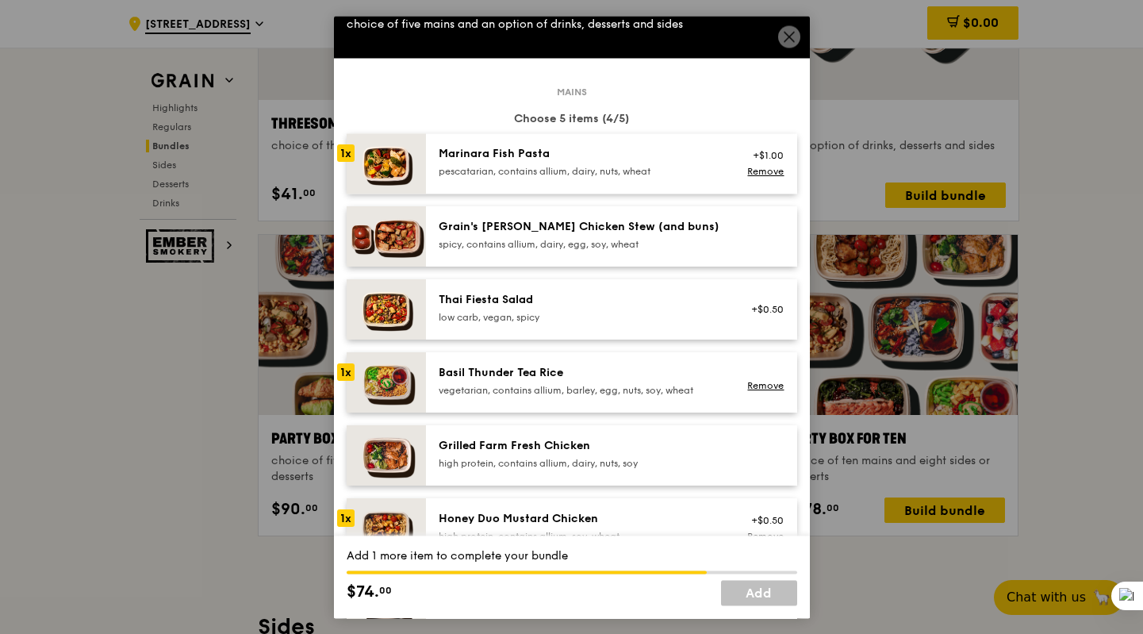
click at [581, 238] on div "spicy, contains allium, dairy, egg, soy, wheat" at bounding box center [581, 244] width 285 height 13
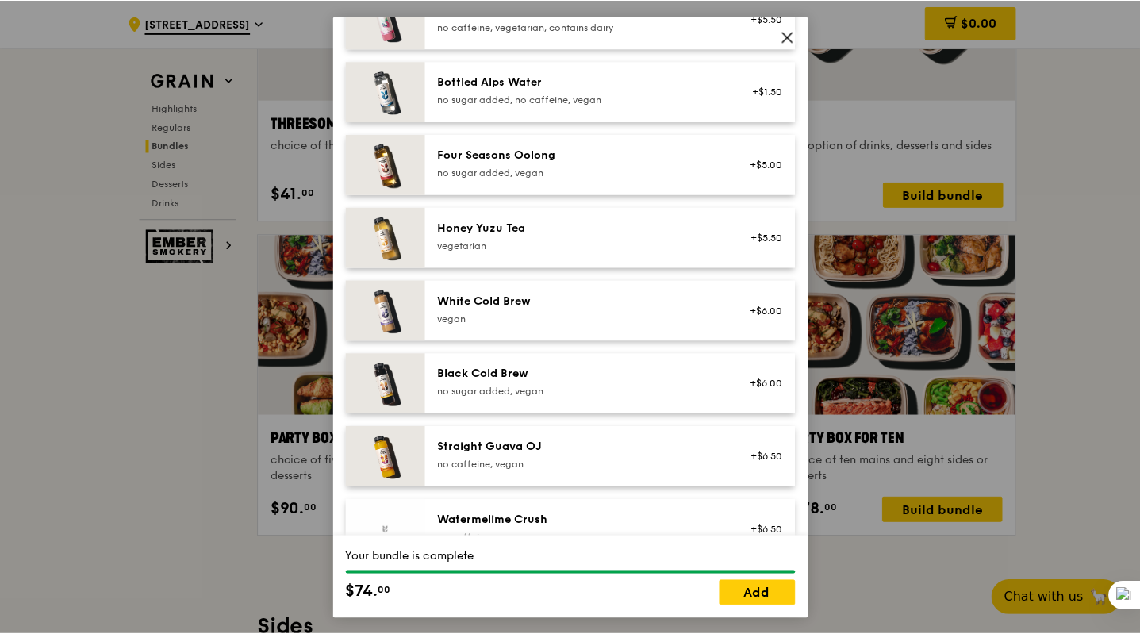
scroll to position [1836, 0]
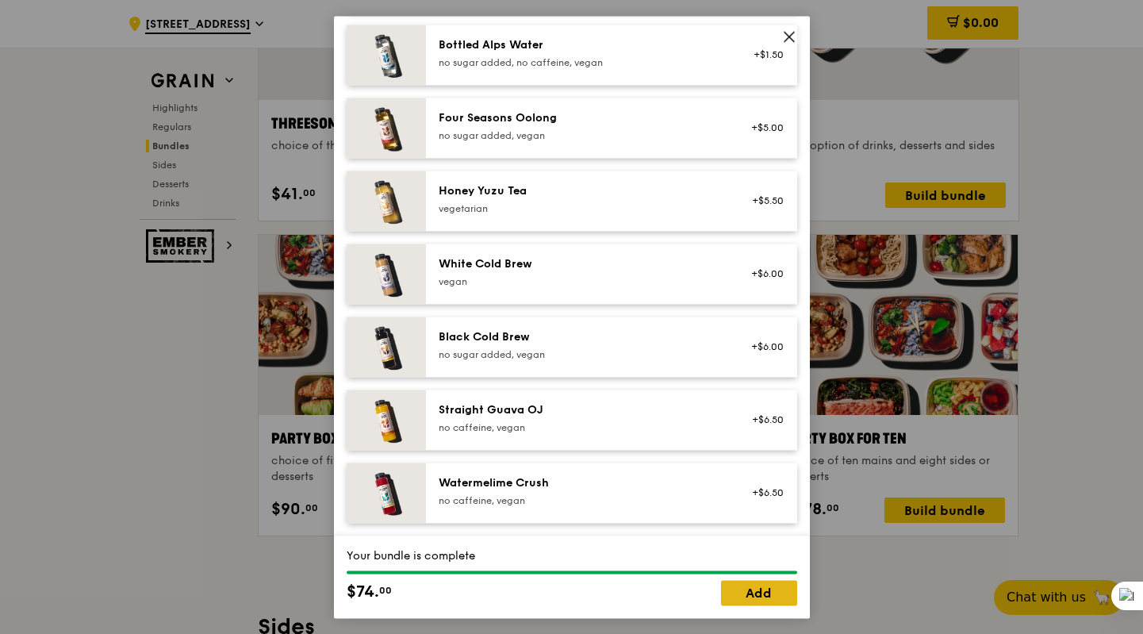
click at [750, 589] on link "Add" at bounding box center [759, 592] width 76 height 25
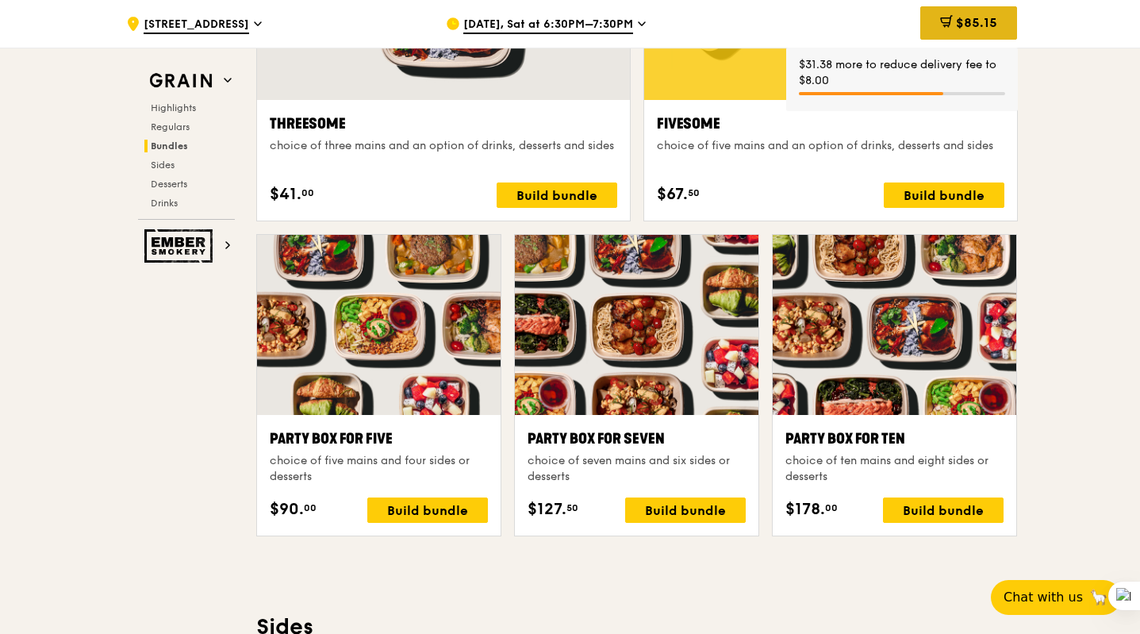
click at [982, 28] on span "$85.15" at bounding box center [976, 22] width 41 height 15
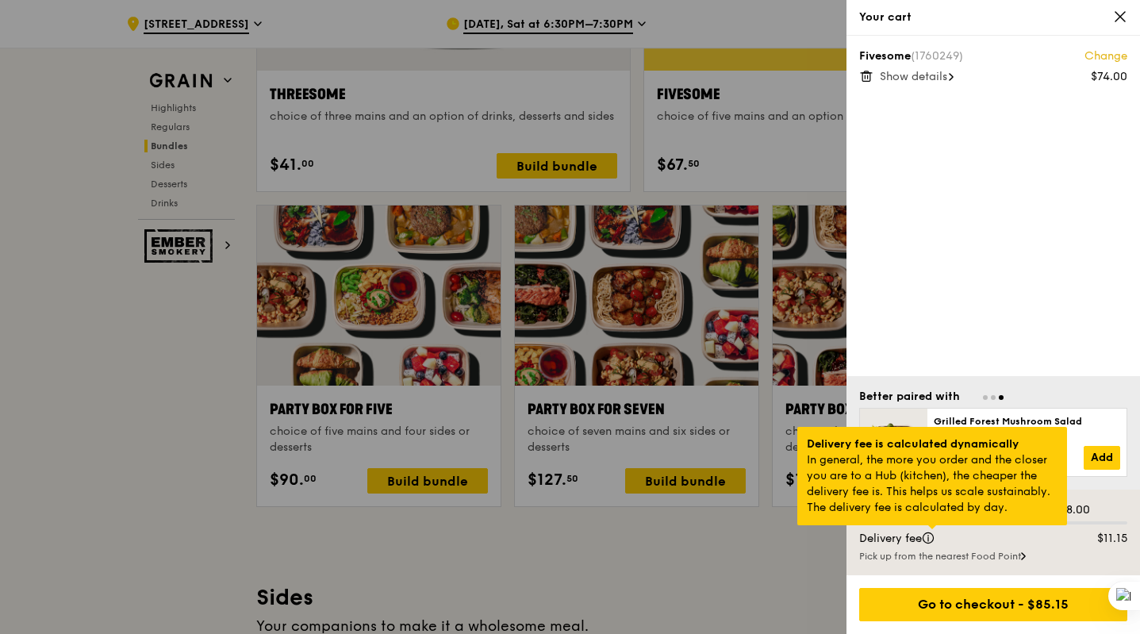
scroll to position [3013, 0]
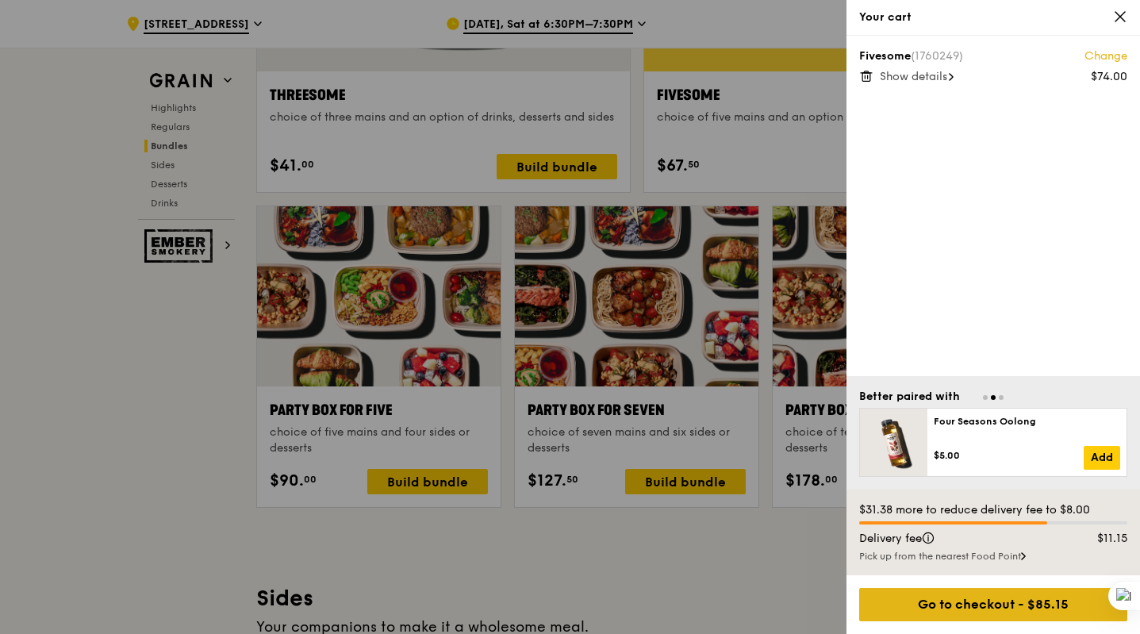
click at [1007, 607] on div "Go to checkout - $85.15" at bounding box center [993, 604] width 268 height 33
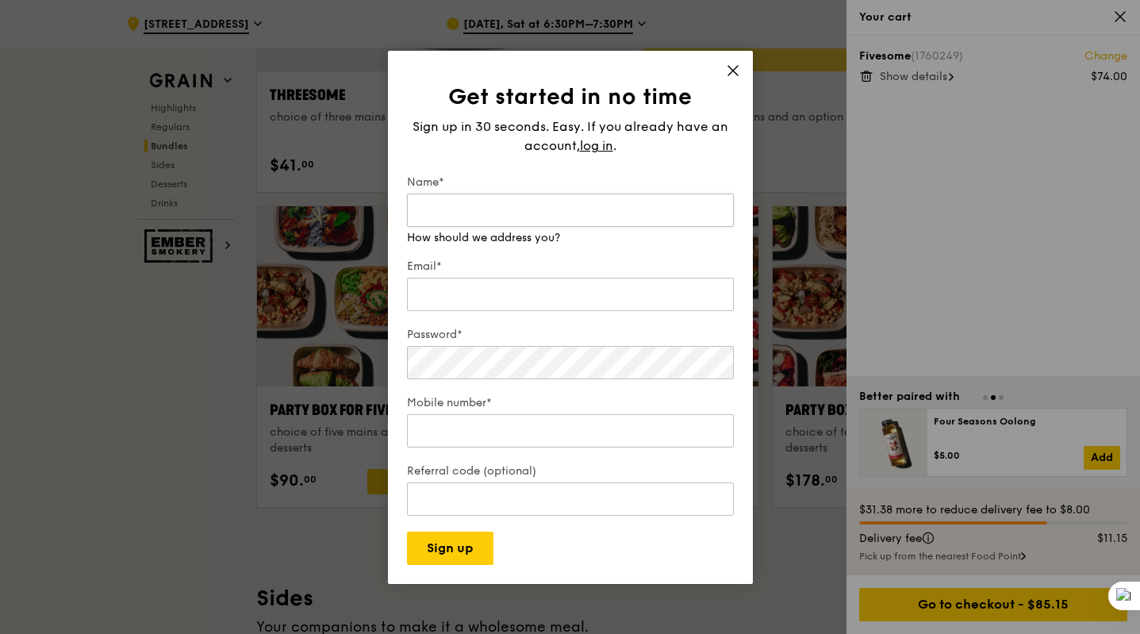
click at [497, 213] on input "Name*" at bounding box center [570, 210] width 327 height 33
type input "Grace Wei"
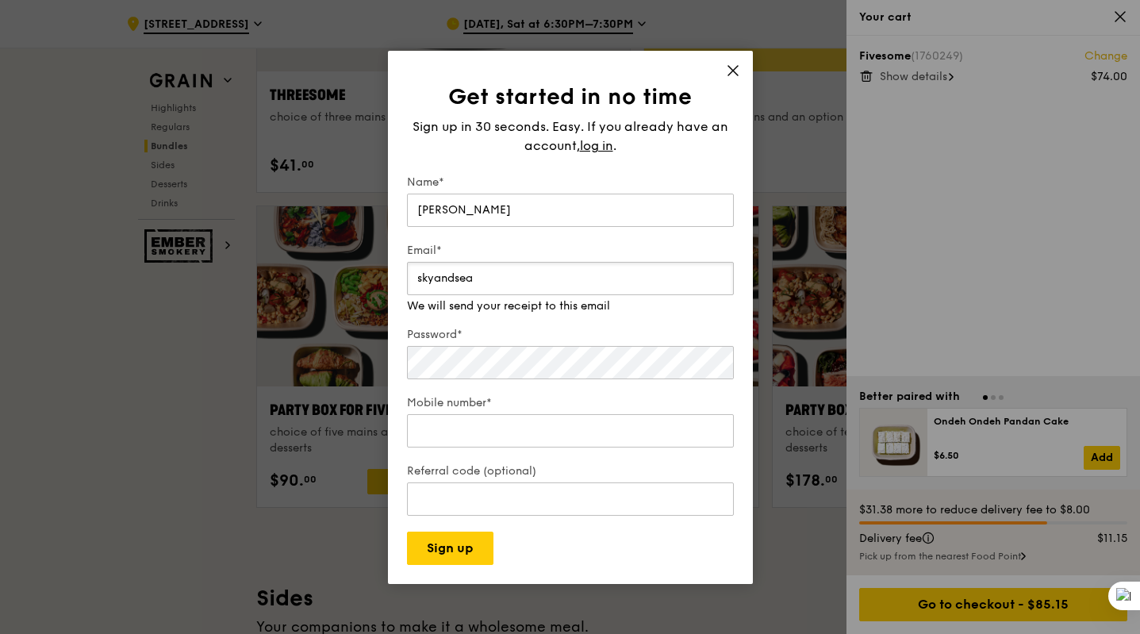
type input "skyandsea1812@gmail.com"
click at [511, 366] on div "Password*" at bounding box center [570, 355] width 327 height 56
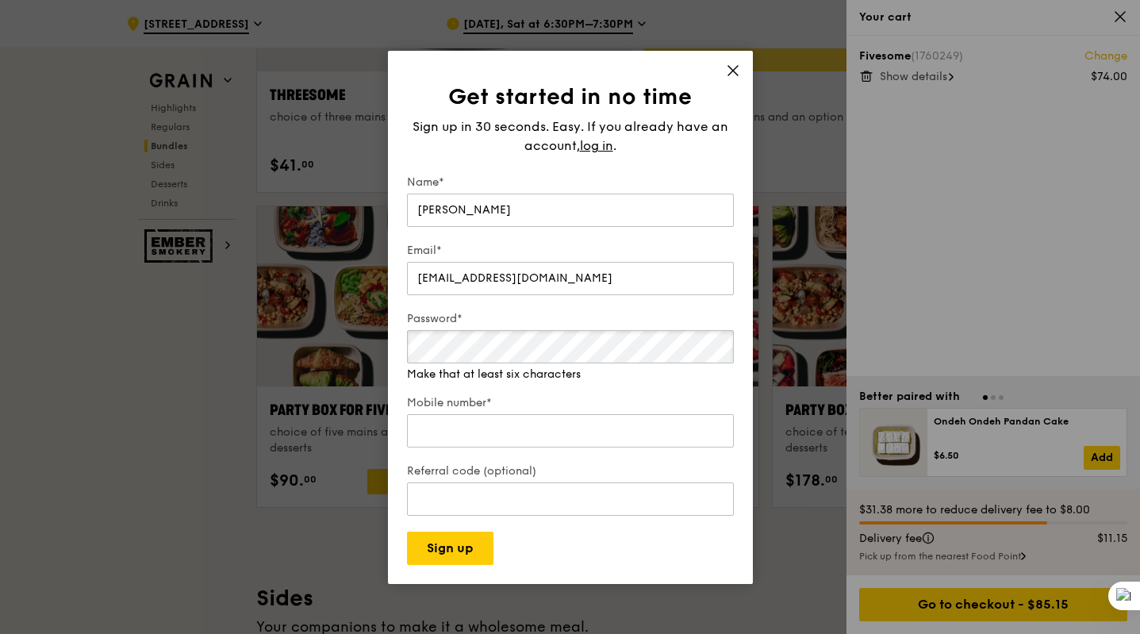
click at [401, 348] on div "Get started in no time Sign up in 30 seconds. Easy. If you already have an acco…" at bounding box center [570, 317] width 365 height 533
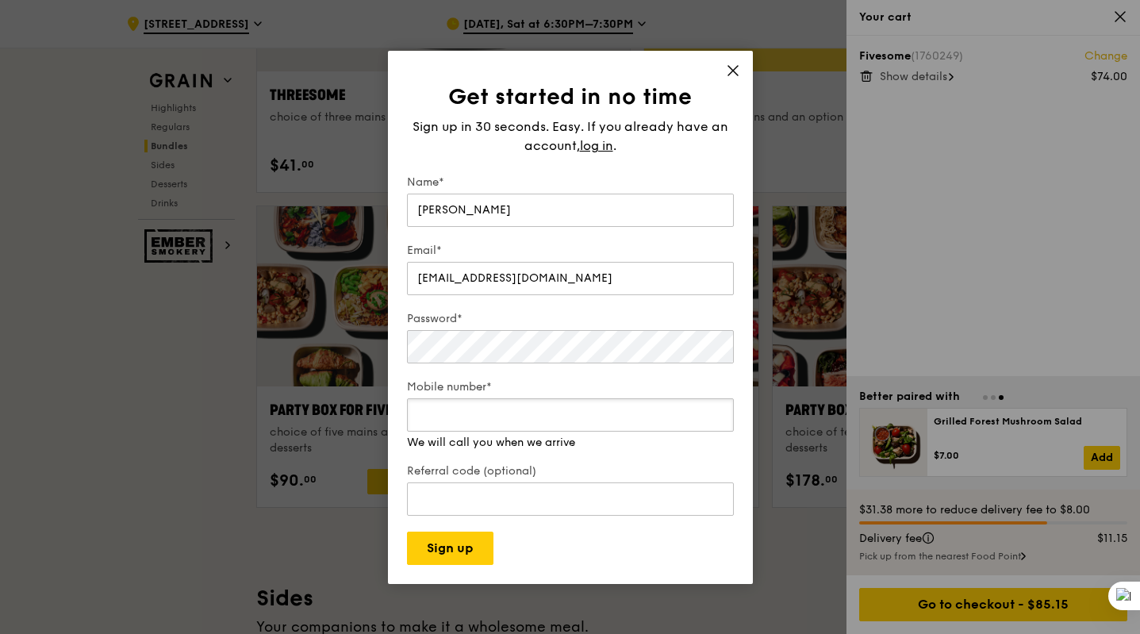
click at [506, 405] on div "Mobile number* We will call you when we arrive" at bounding box center [570, 414] width 327 height 71
click at [496, 416] on input "Mobile number*" at bounding box center [570, 414] width 327 height 33
type input "81274534"
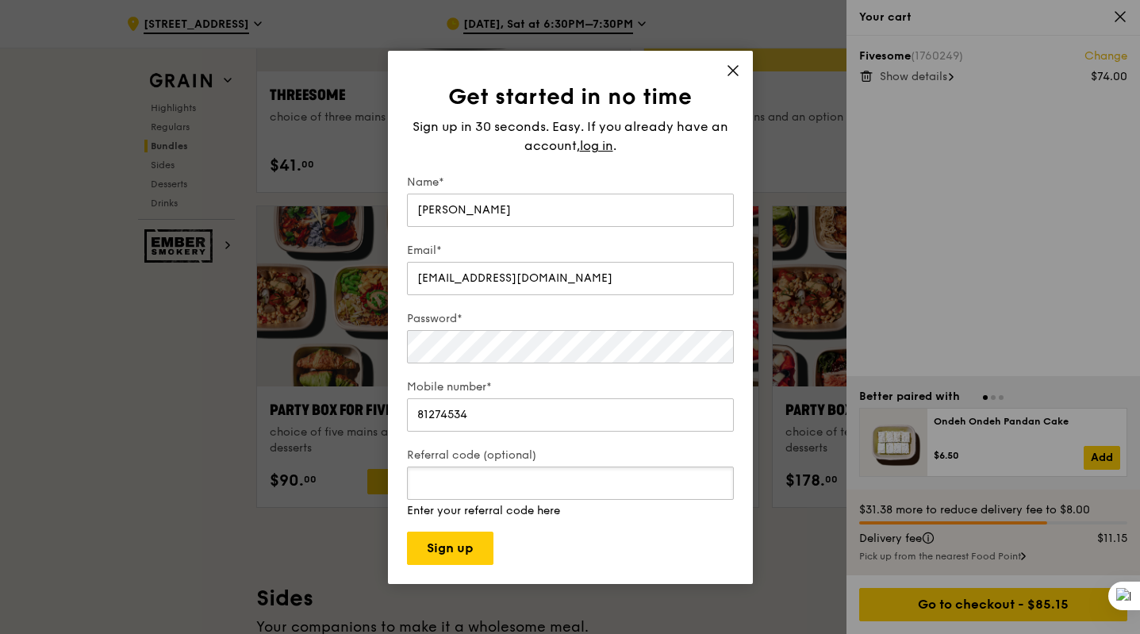
click at [481, 490] on input "Referral code (optional)" at bounding box center [570, 482] width 327 height 33
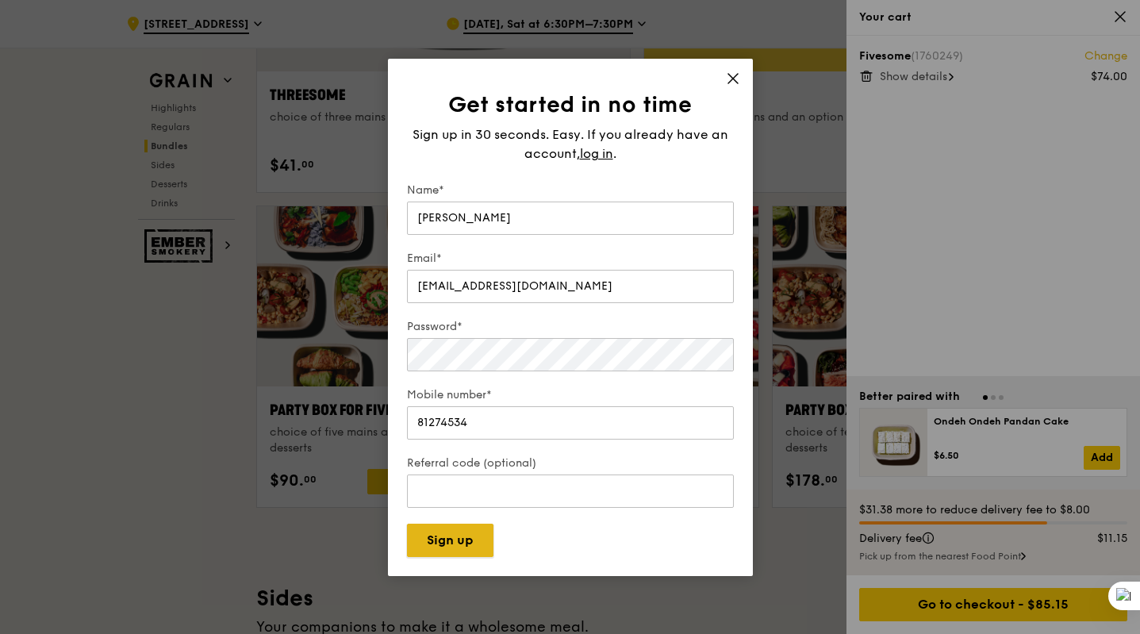
click at [457, 546] on button "Sign up" at bounding box center [450, 540] width 86 height 33
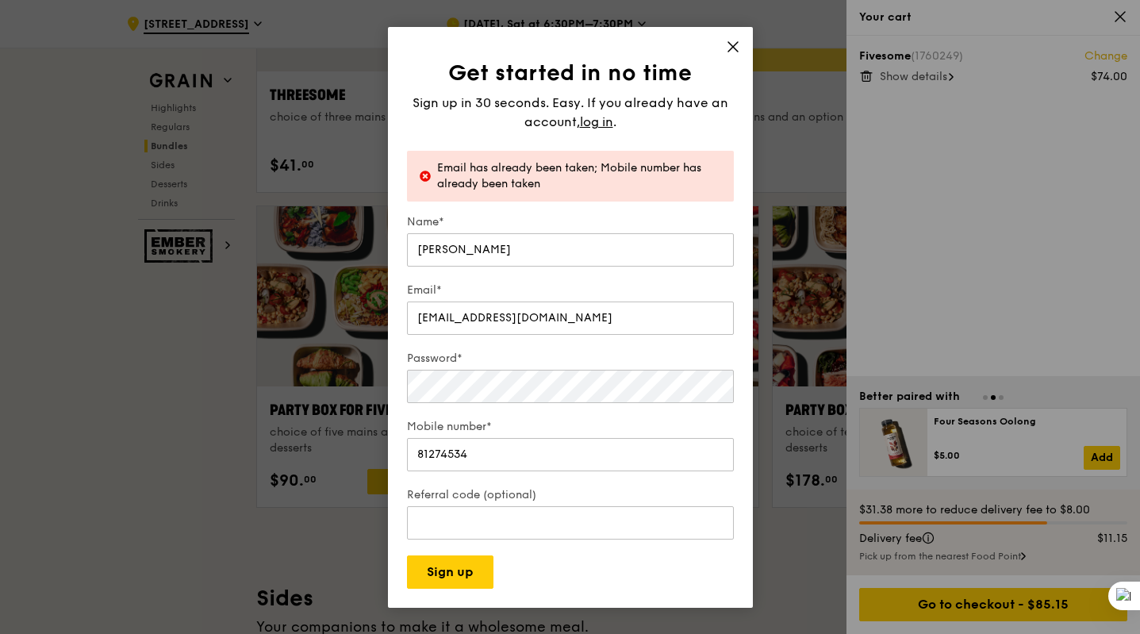
click at [735, 44] on icon at bounding box center [733, 47] width 14 height 14
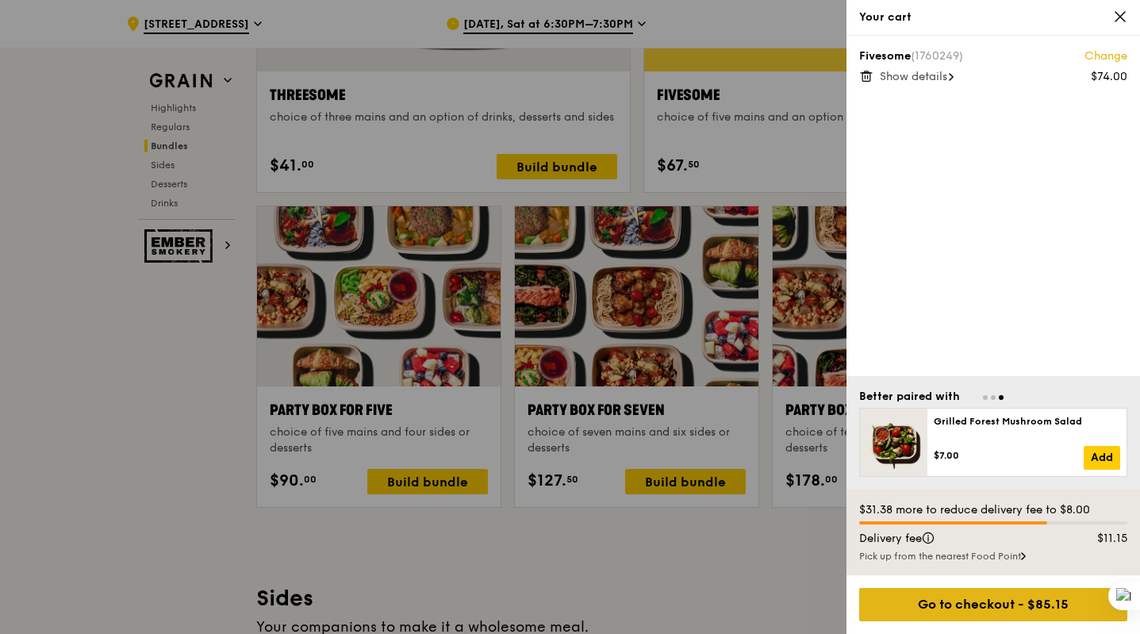
click at [1010, 607] on div "Go to checkout - $85.15" at bounding box center [993, 604] width 268 height 33
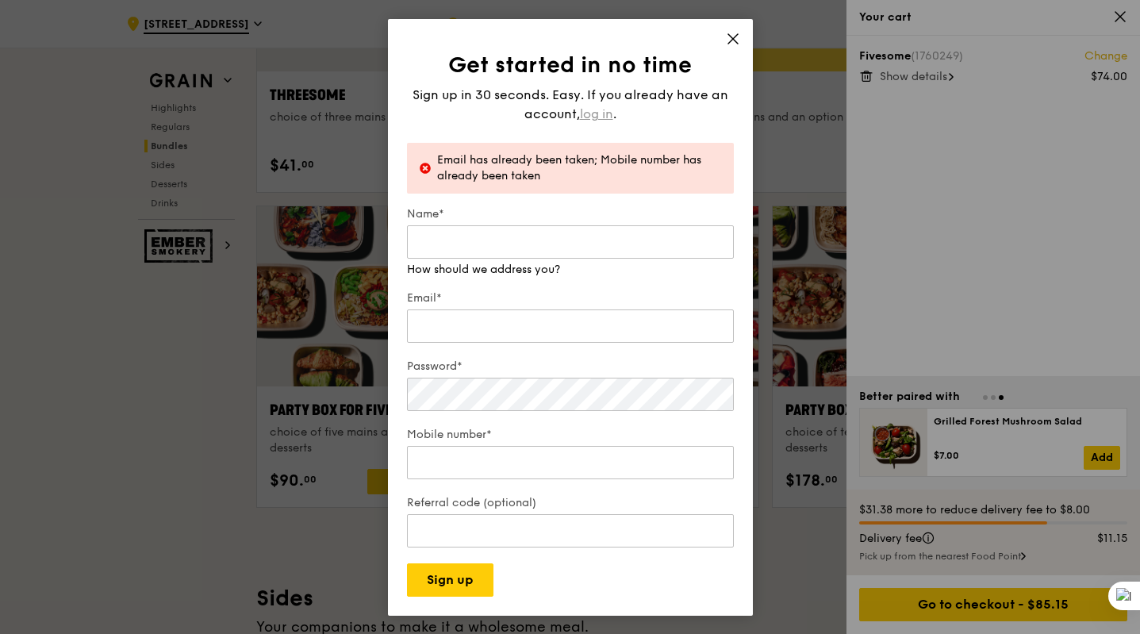
click at [592, 114] on span "log in" at bounding box center [596, 114] width 33 height 19
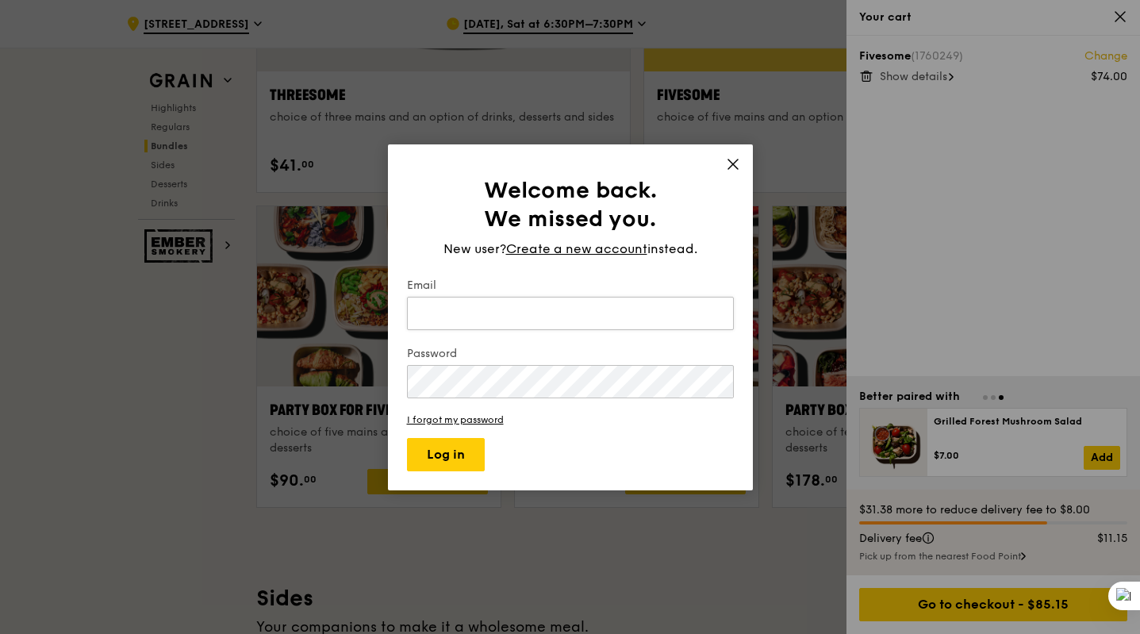
type input "skyandsea1812@gmail.com"
click at [527, 315] on input "skyandsea1812@gmail.com" at bounding box center [570, 313] width 327 height 33
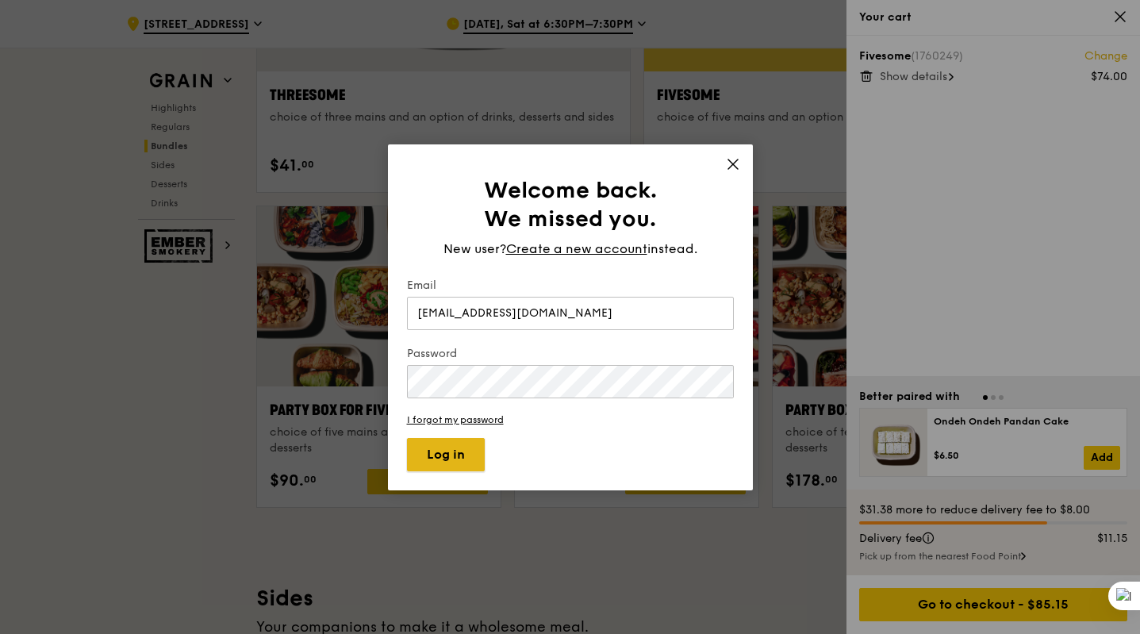
click at [454, 457] on button "Log in" at bounding box center [446, 454] width 78 height 33
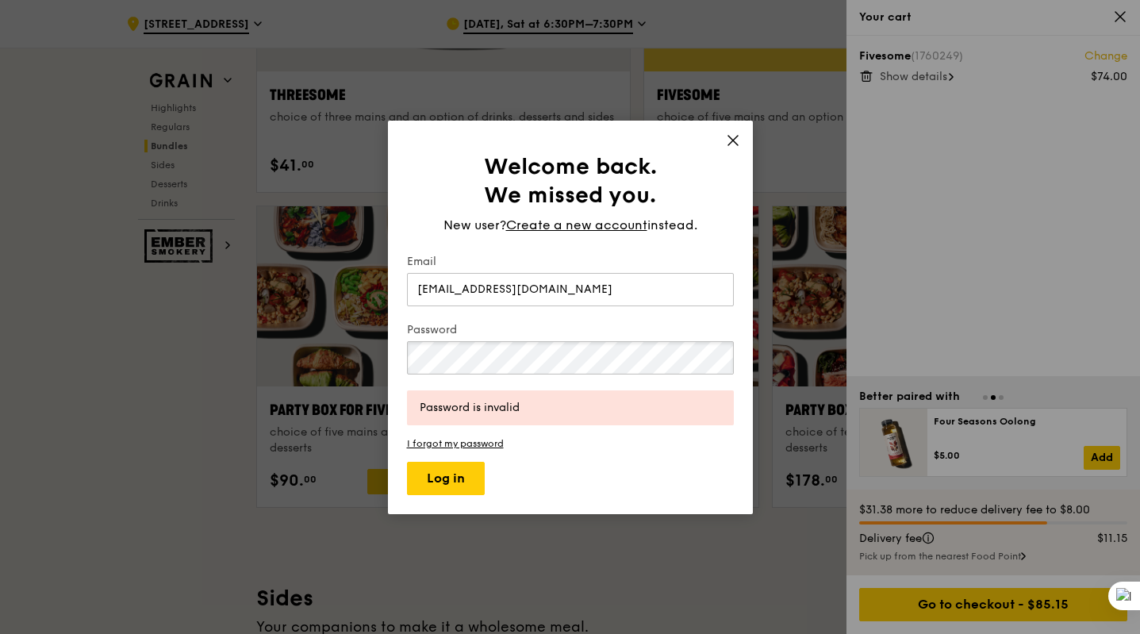
click at [407, 462] on button "Log in" at bounding box center [446, 478] width 78 height 33
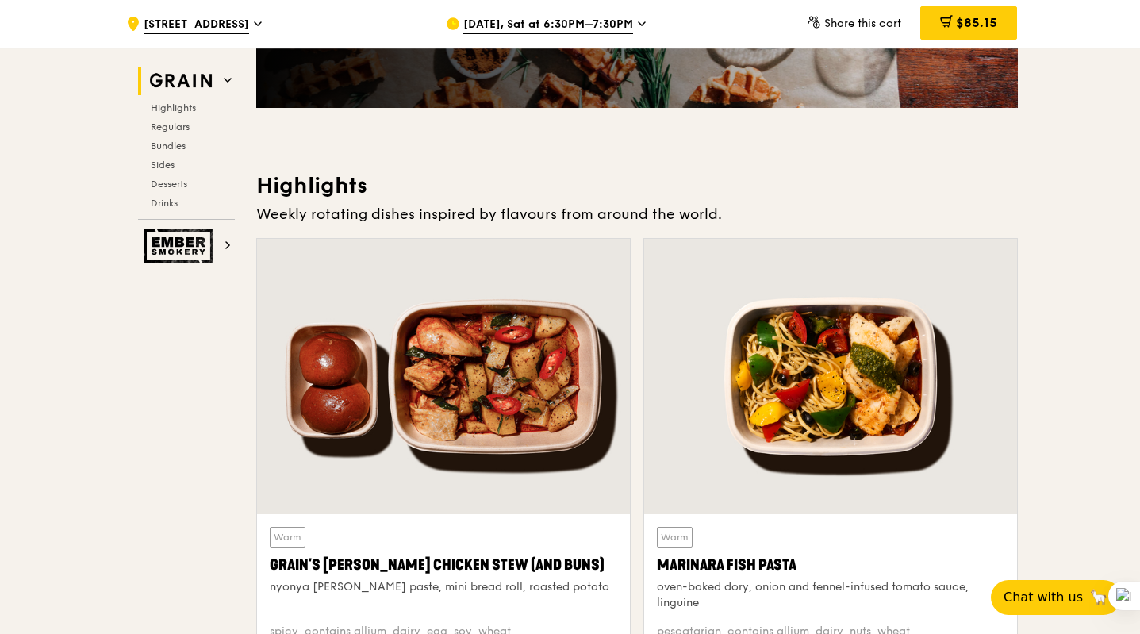
scroll to position [261, 0]
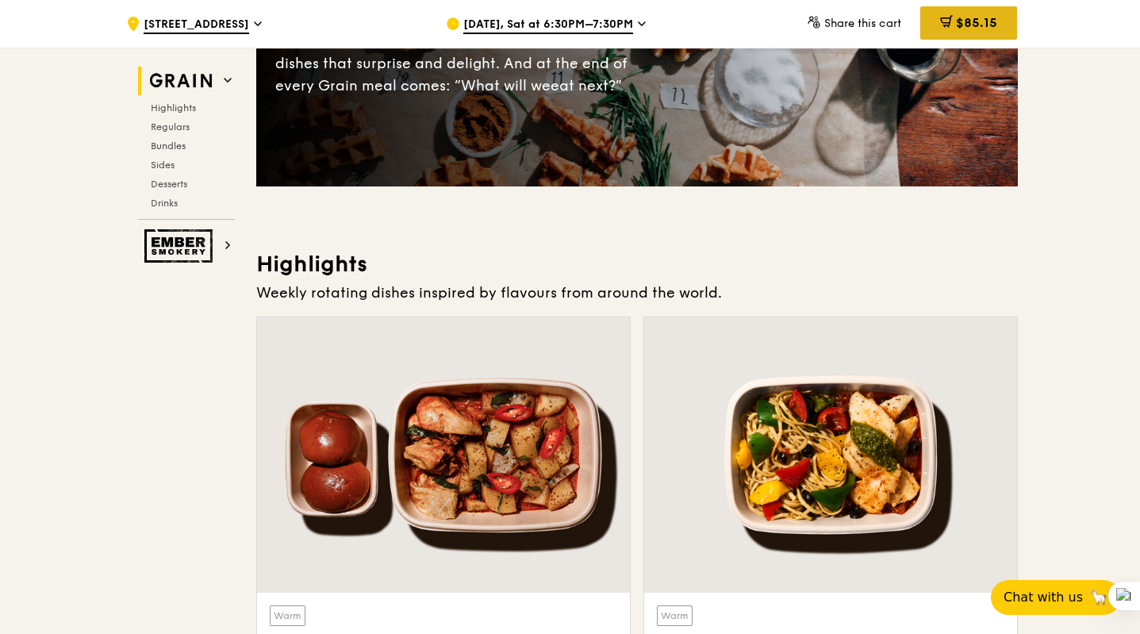
click at [988, 25] on span "$85.15" at bounding box center [976, 22] width 41 height 15
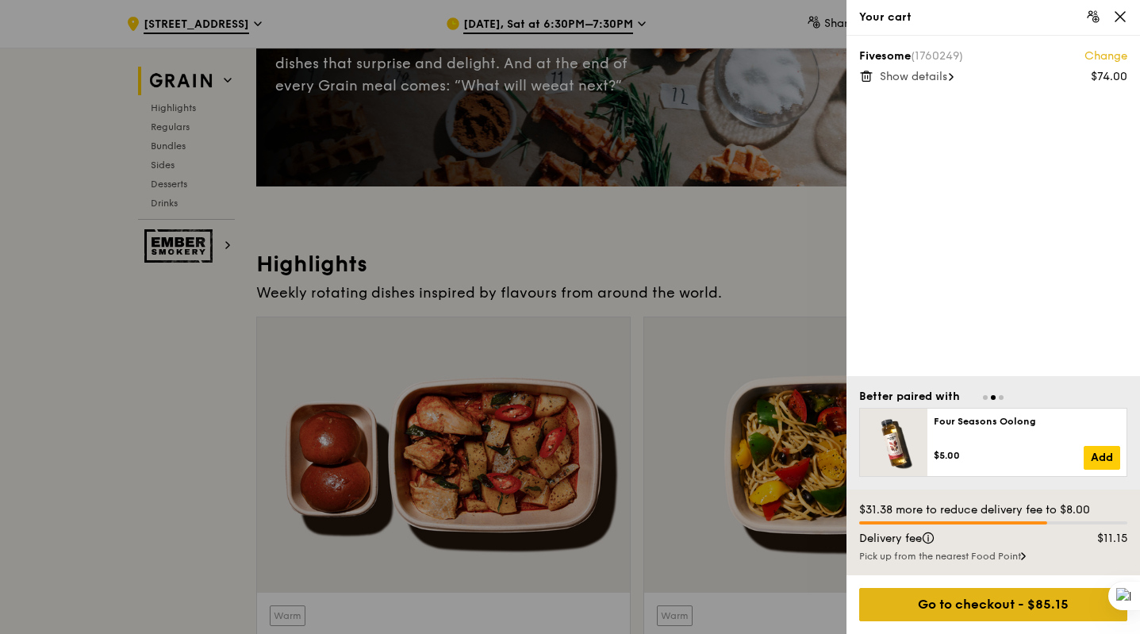
click at [1009, 606] on div "Go to checkout - $85.15" at bounding box center [993, 604] width 268 height 33
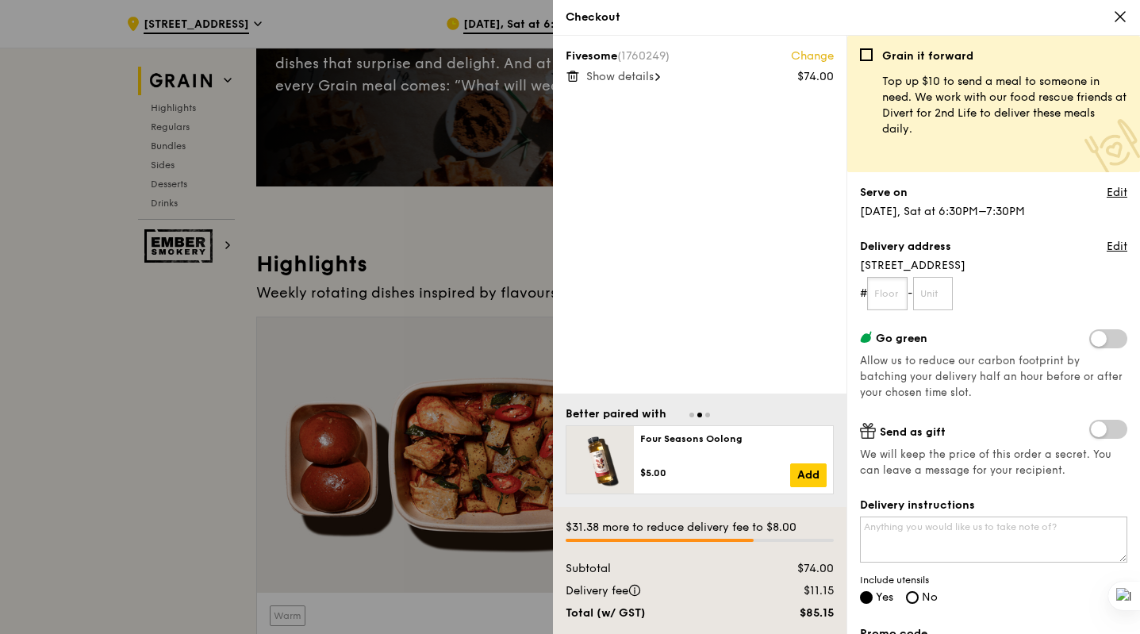
click at [890, 295] on input "text" at bounding box center [887, 293] width 40 height 33
type input "05"
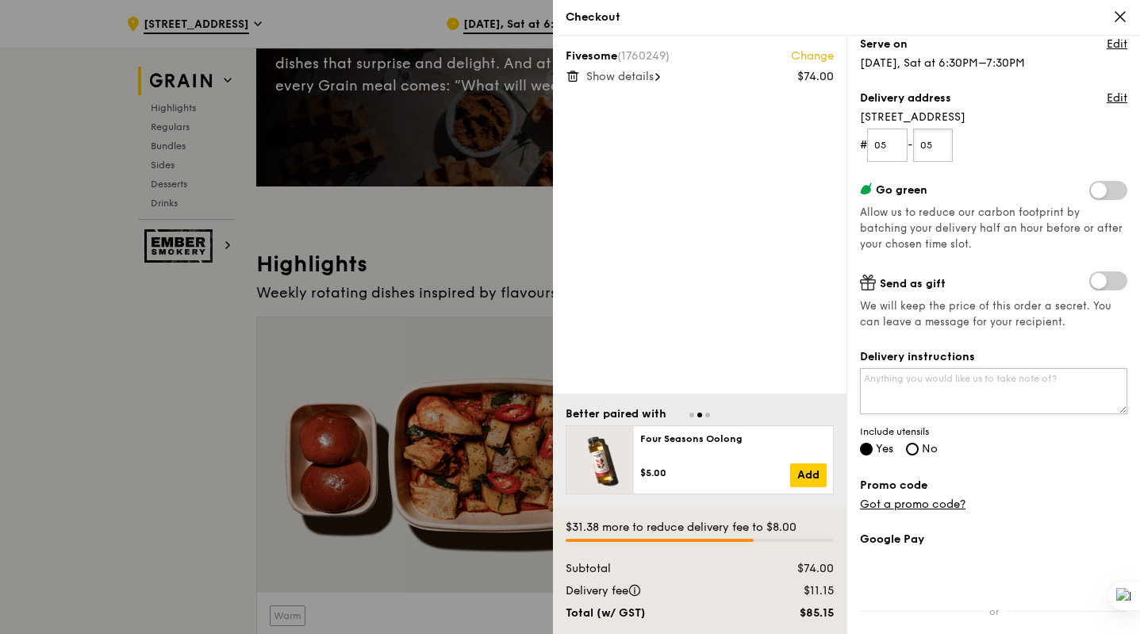
scroll to position [152, 0]
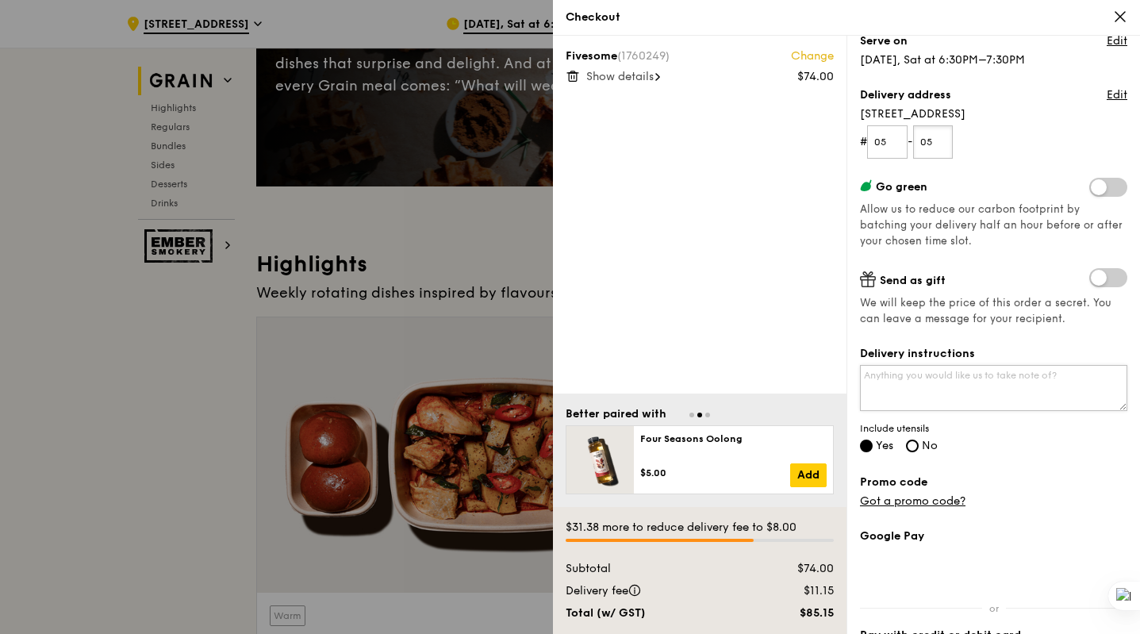
type input "05"
click at [998, 384] on textarea "Delivery instructions" at bounding box center [993, 388] width 267 height 46
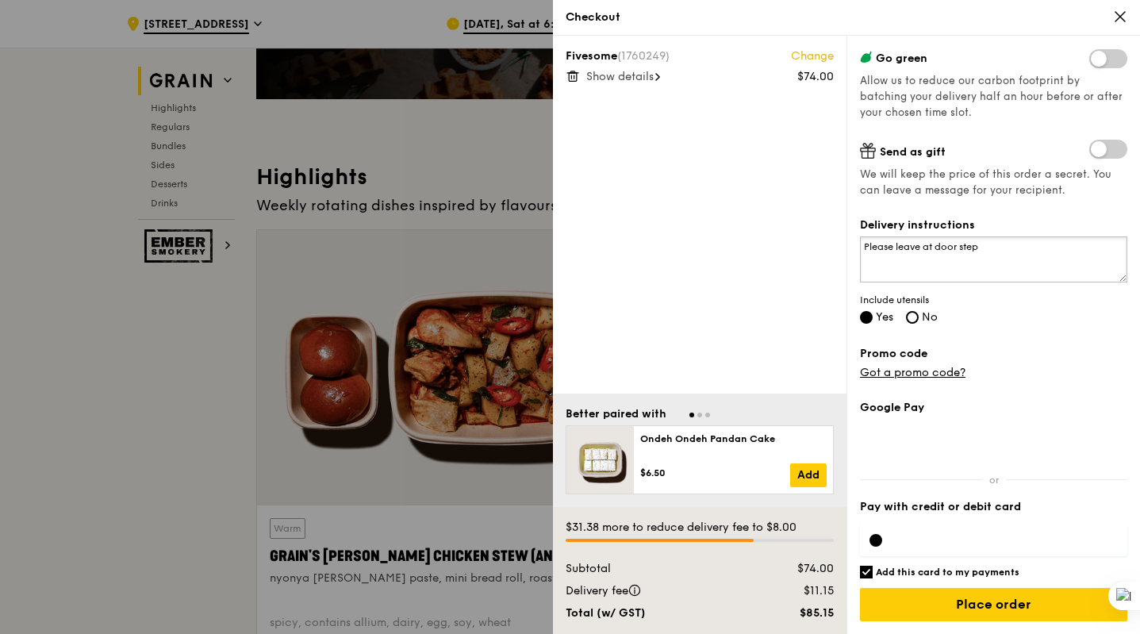
scroll to position [350, 0]
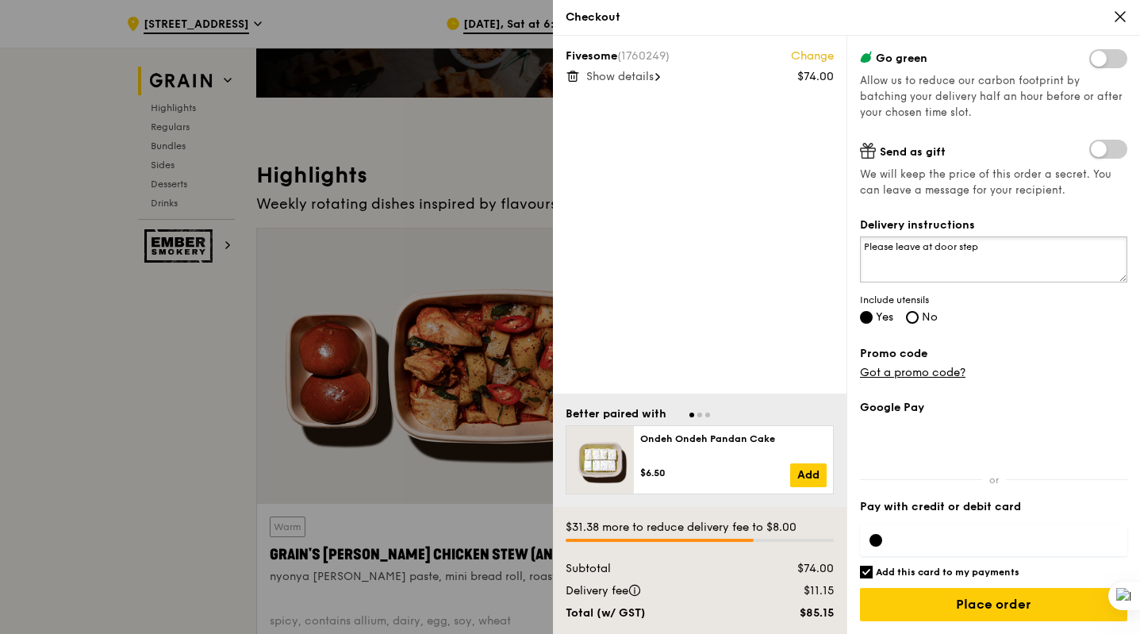
type textarea "Please leave at door step"
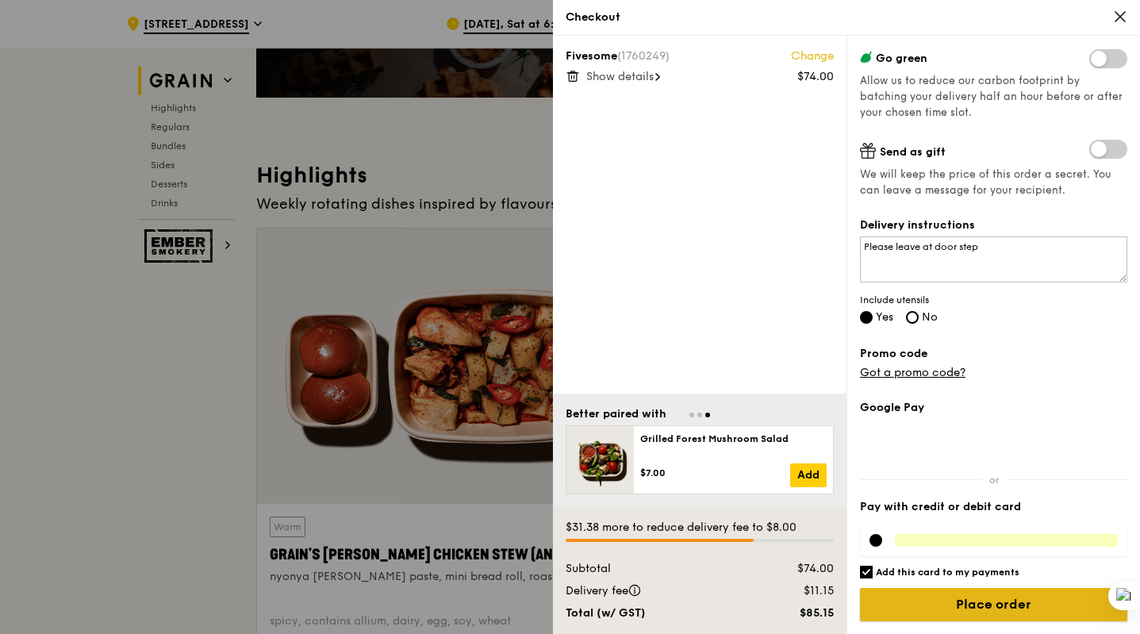
click at [1024, 605] on input "Place order" at bounding box center [993, 604] width 267 height 33
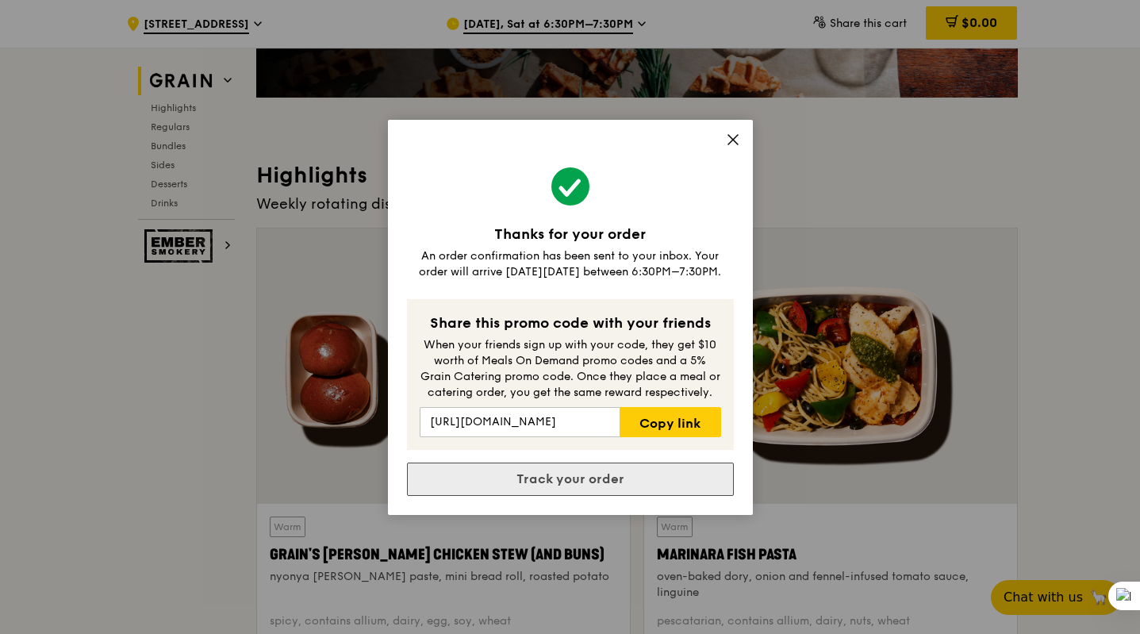
click at [606, 471] on link "Track your order" at bounding box center [570, 478] width 327 height 33
